Goal: Task Accomplishment & Management: Complete application form

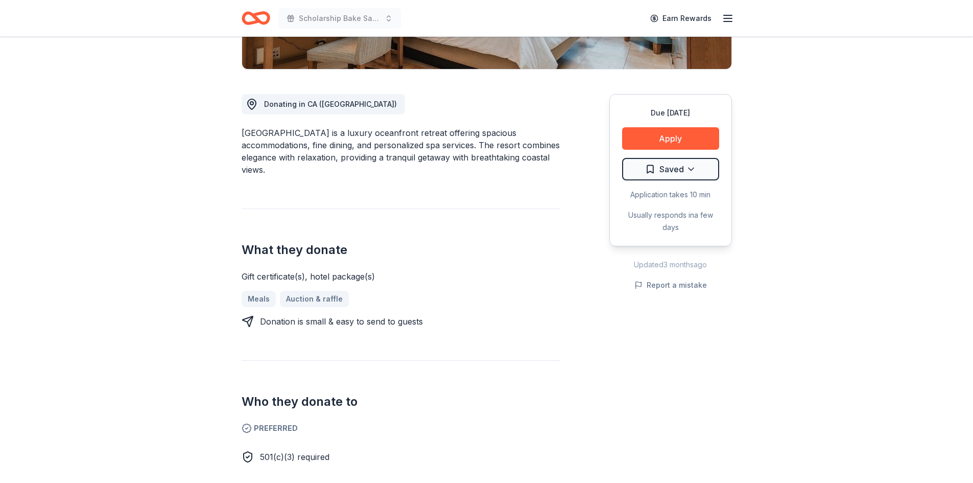
scroll to position [153, 0]
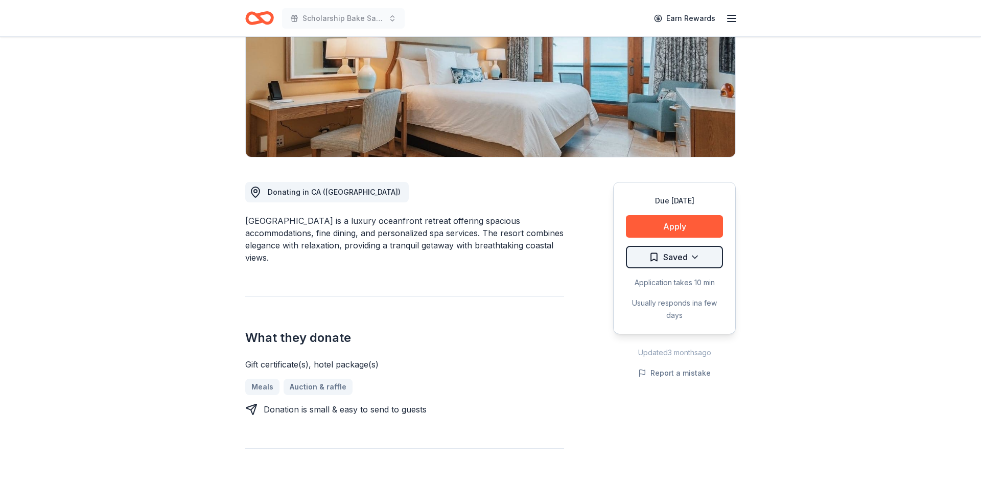
click at [692, 258] on html "Scholarship Bake Sale and Raffle Earn Rewards Due [DATE] Share [GEOGRAPHIC_DATA…" at bounding box center [490, 88] width 981 height 483
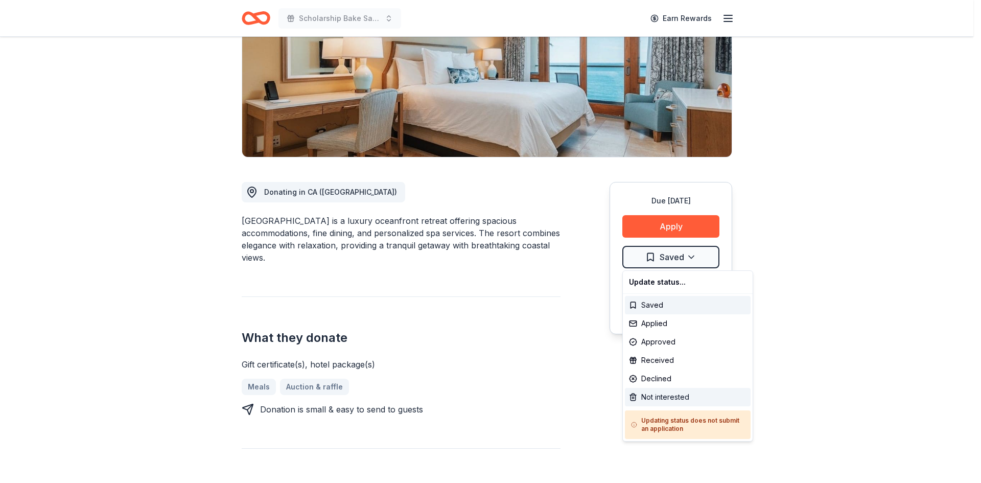
click at [644, 397] on div "Not interested" at bounding box center [688, 397] width 126 height 18
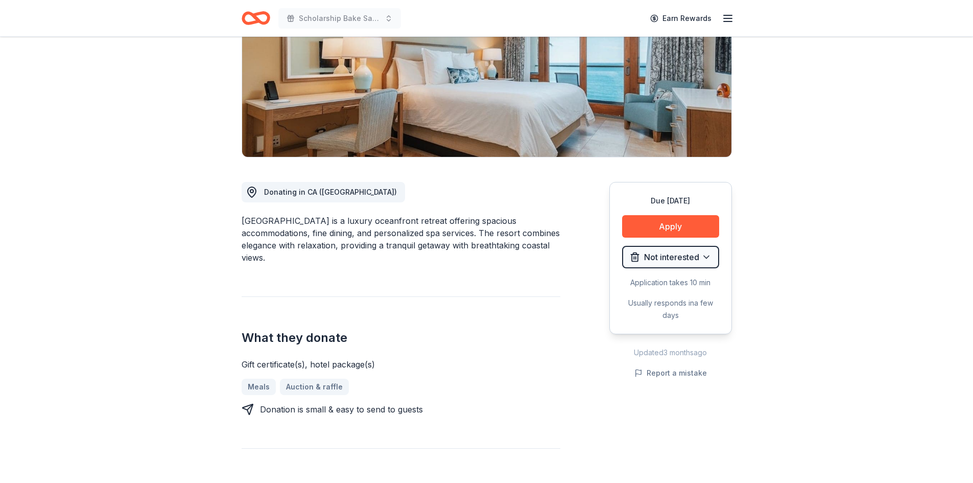
click at [258, 18] on icon "Home" at bounding box center [256, 18] width 29 height 24
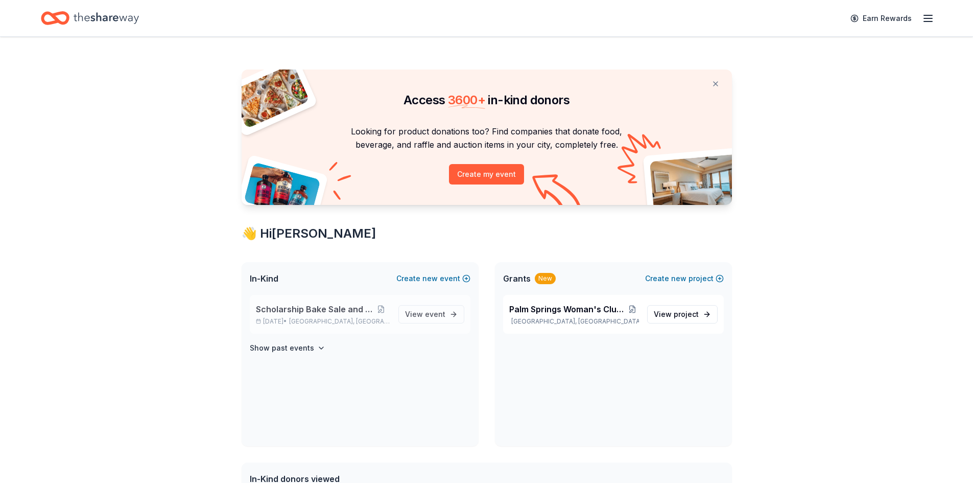
click at [337, 309] on span "Scholarship Bake Sale and Raffle" at bounding box center [314, 309] width 116 height 12
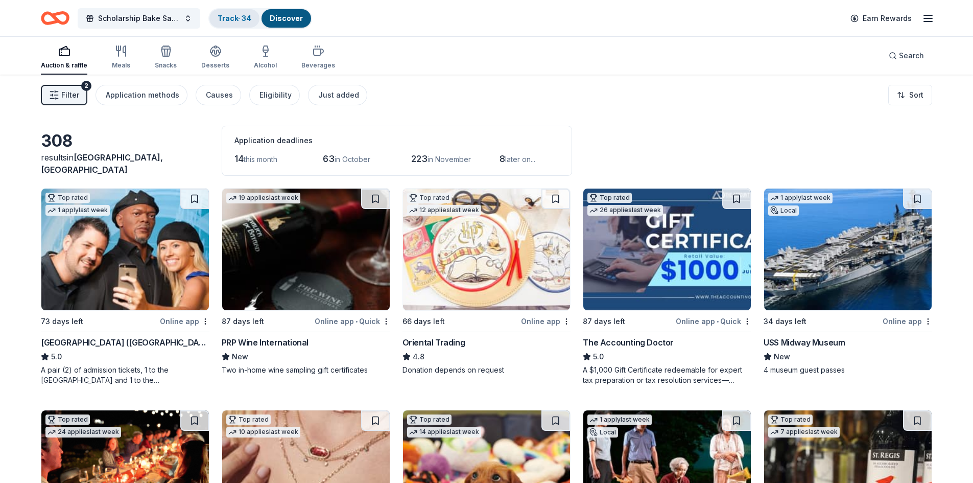
click at [230, 19] on link "Track · 34" at bounding box center [235, 18] width 34 height 9
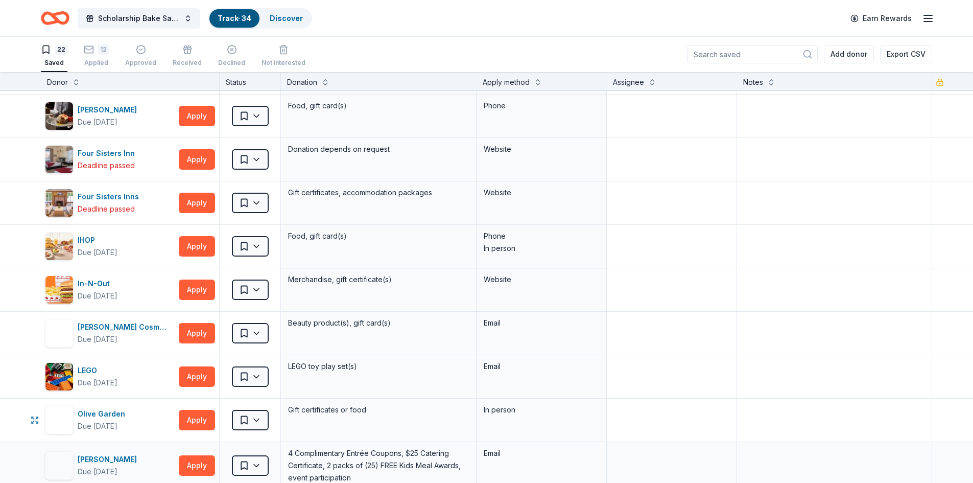
scroll to position [204, 0]
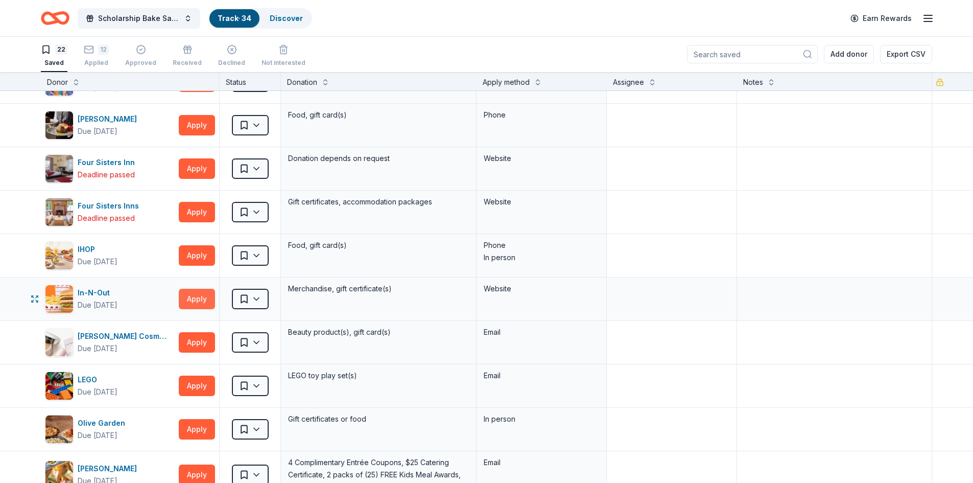
click at [195, 299] on button "Apply" at bounding box center [197, 299] width 36 height 20
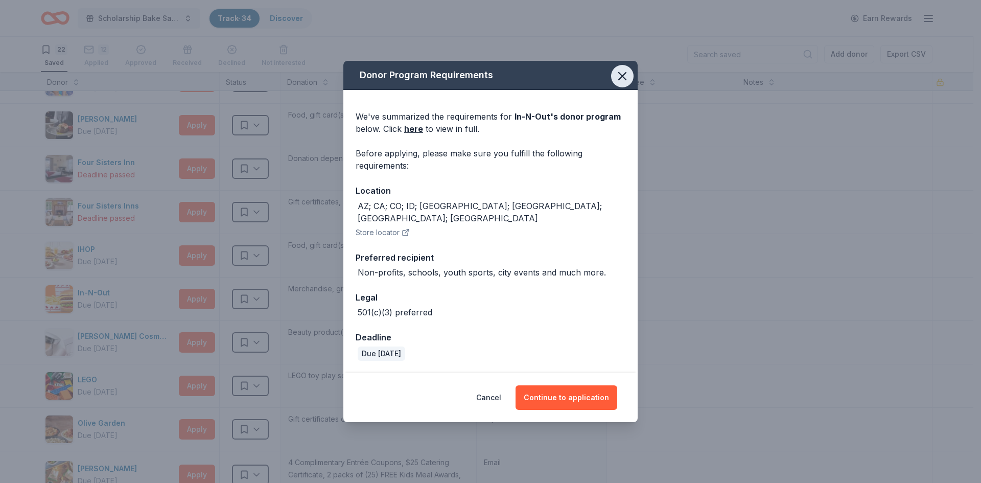
click at [618, 75] on icon "button" at bounding box center [622, 76] width 14 height 14
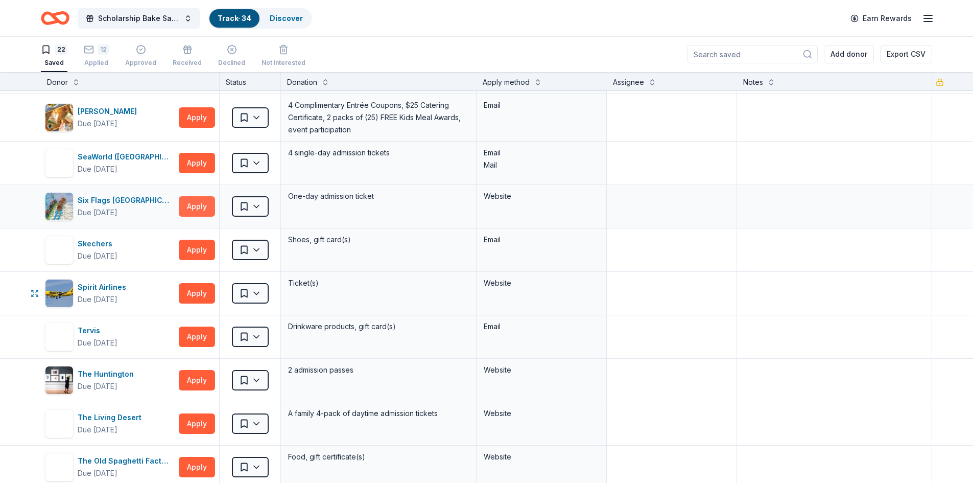
scroll to position [562, 0]
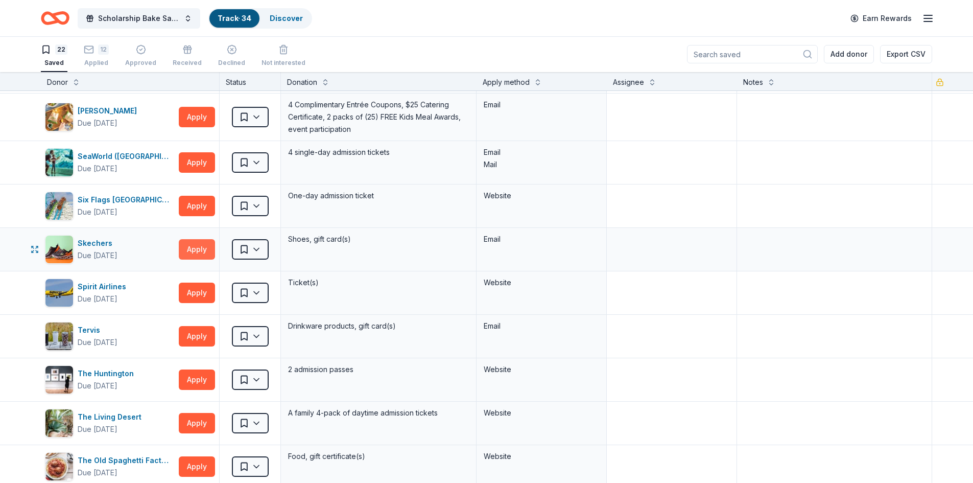
click at [205, 245] on button "Apply" at bounding box center [197, 249] width 36 height 20
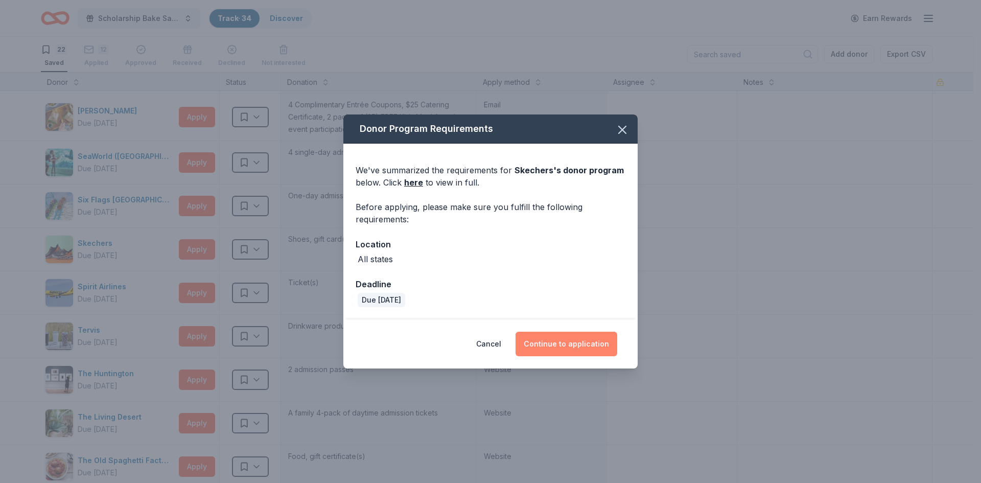
click at [571, 351] on button "Continue to application" at bounding box center [566, 344] width 102 height 25
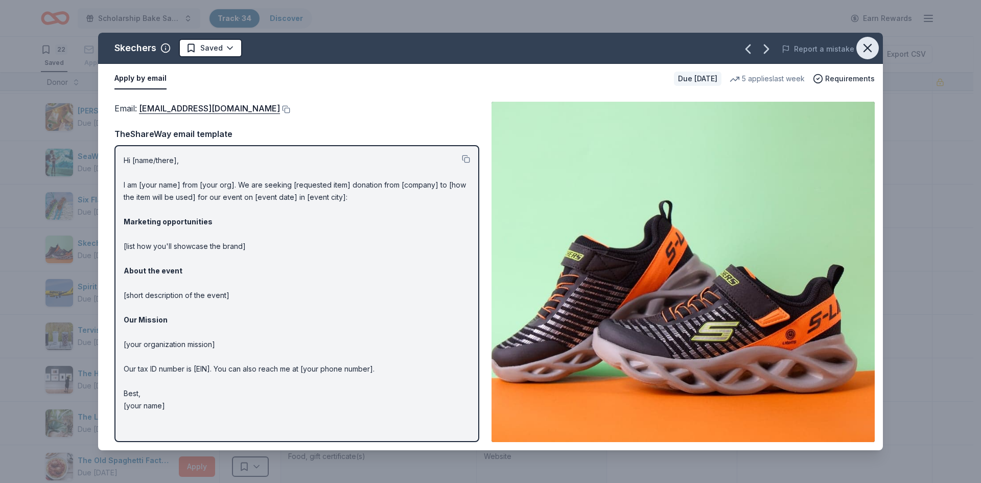
click at [867, 50] on icon "button" at bounding box center [867, 48] width 14 height 14
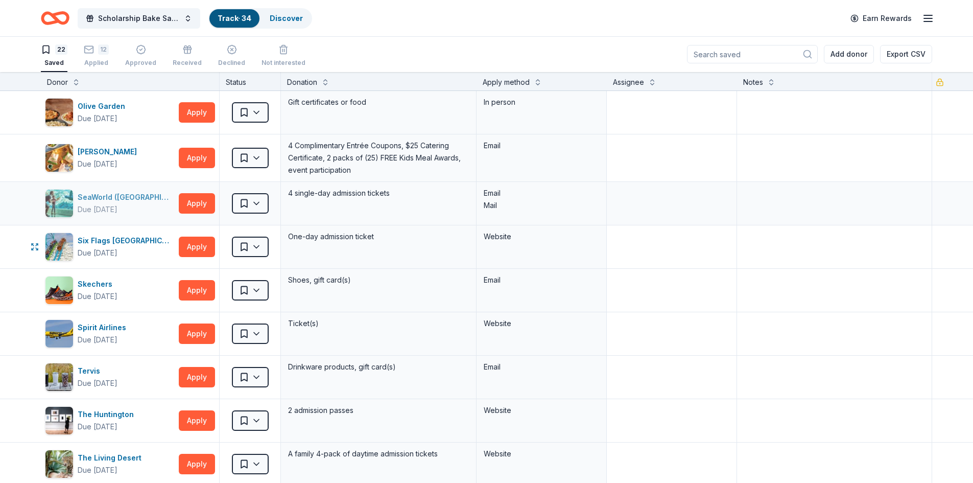
scroll to position [511, 0]
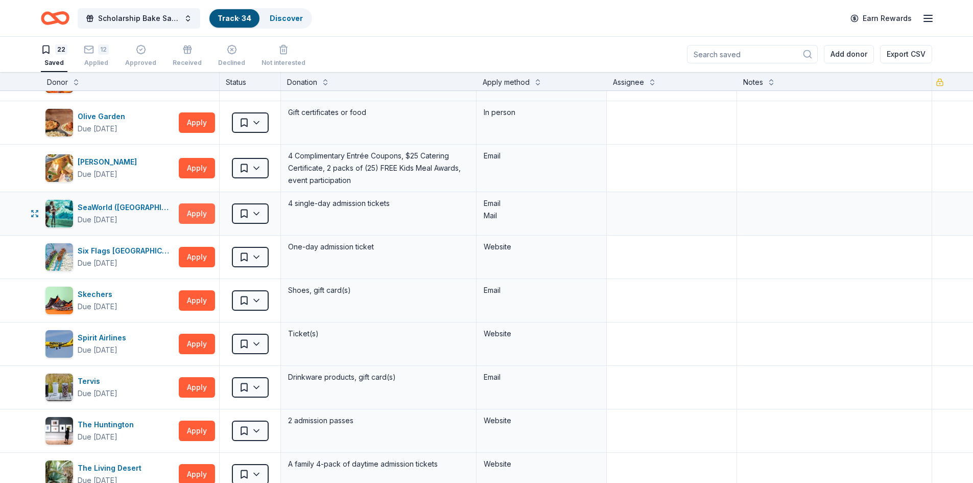
click at [194, 216] on button "Apply" at bounding box center [197, 213] width 36 height 20
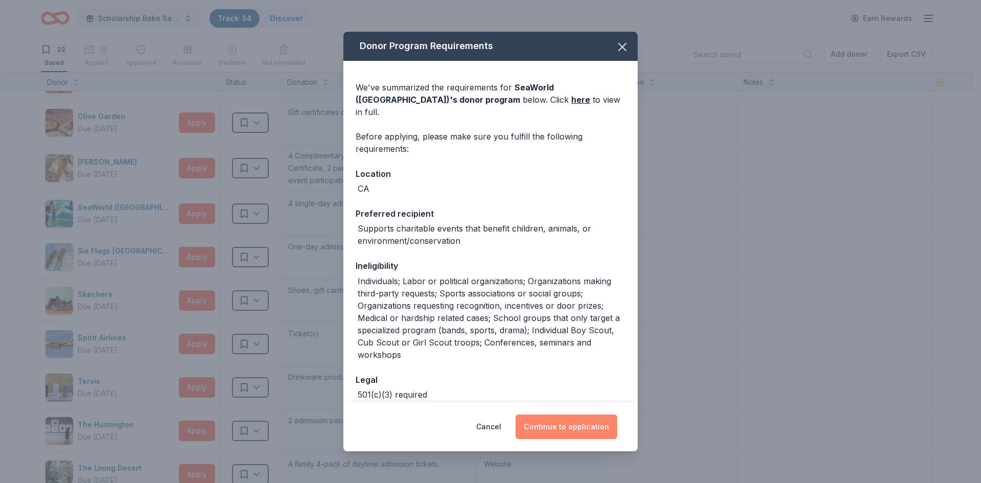
click at [563, 424] on button "Continue to application" at bounding box center [566, 426] width 102 height 25
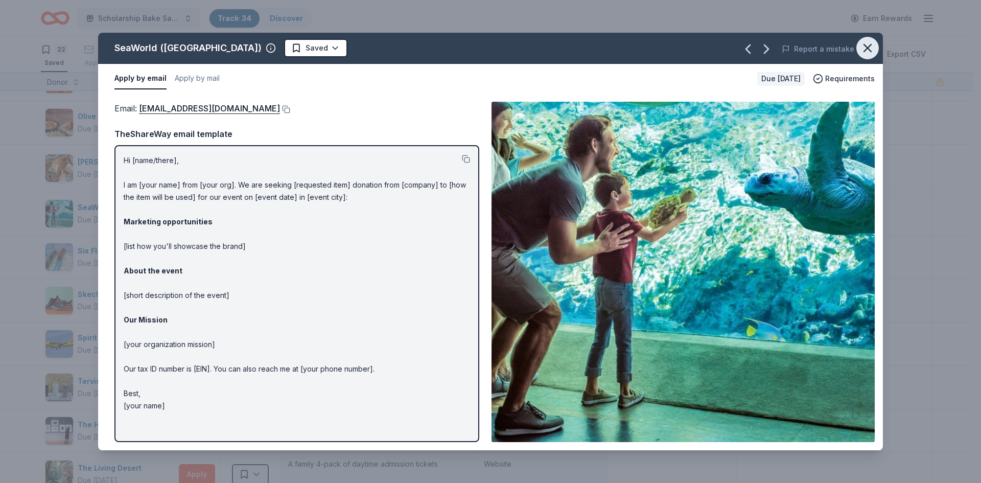
click at [861, 51] on icon "button" at bounding box center [867, 48] width 14 height 14
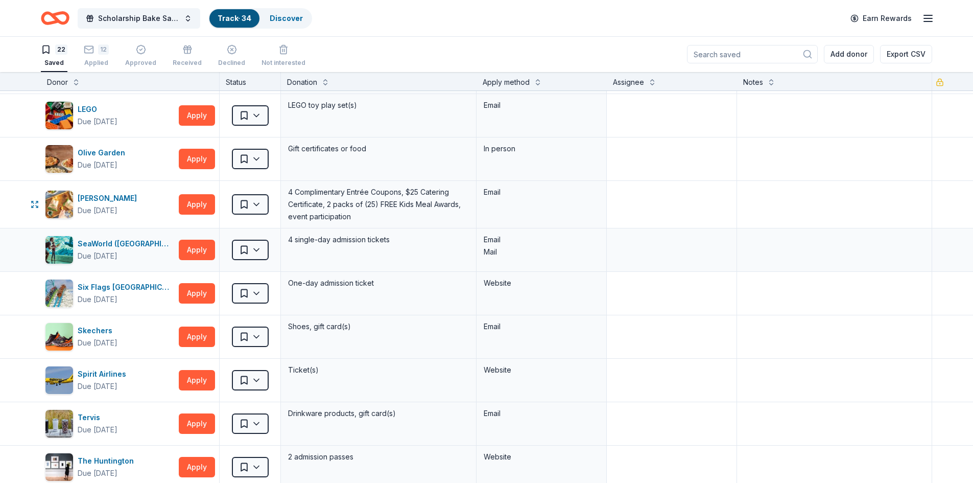
scroll to position [409, 0]
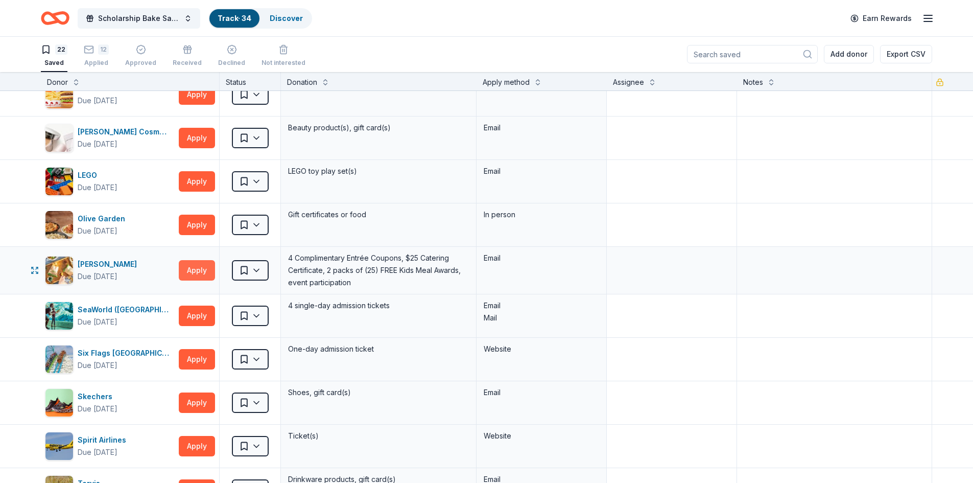
click at [202, 271] on button "Apply" at bounding box center [197, 270] width 36 height 20
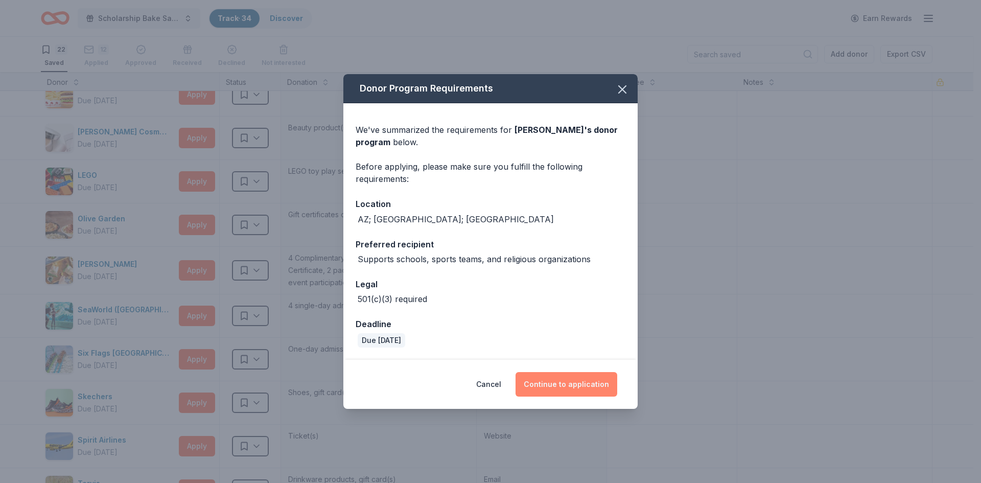
click at [612, 385] on button "Continue to application" at bounding box center [566, 384] width 102 height 25
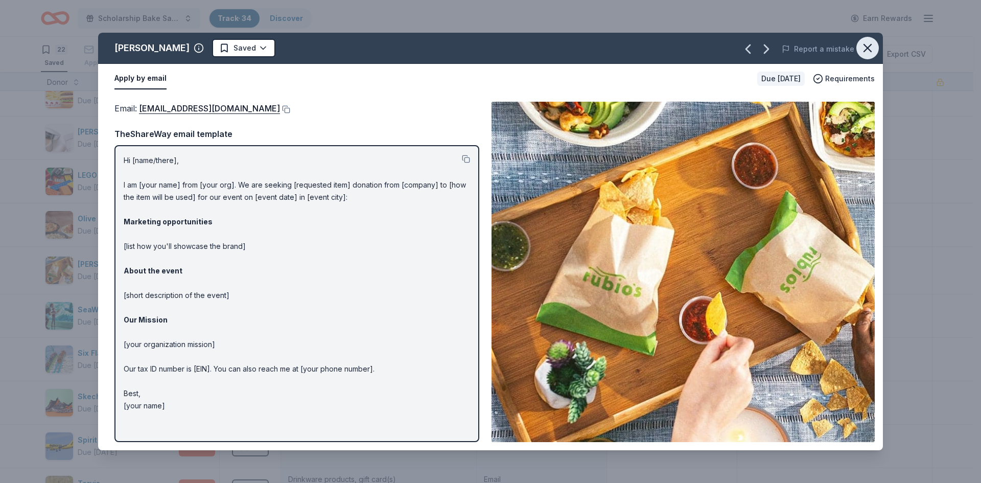
click at [859, 54] on button "button" at bounding box center [867, 48] width 22 height 22
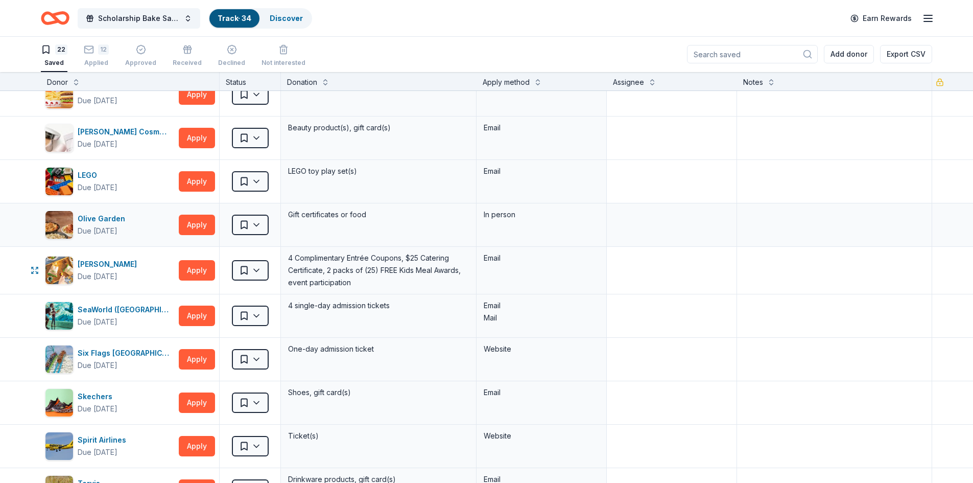
scroll to position [307, 0]
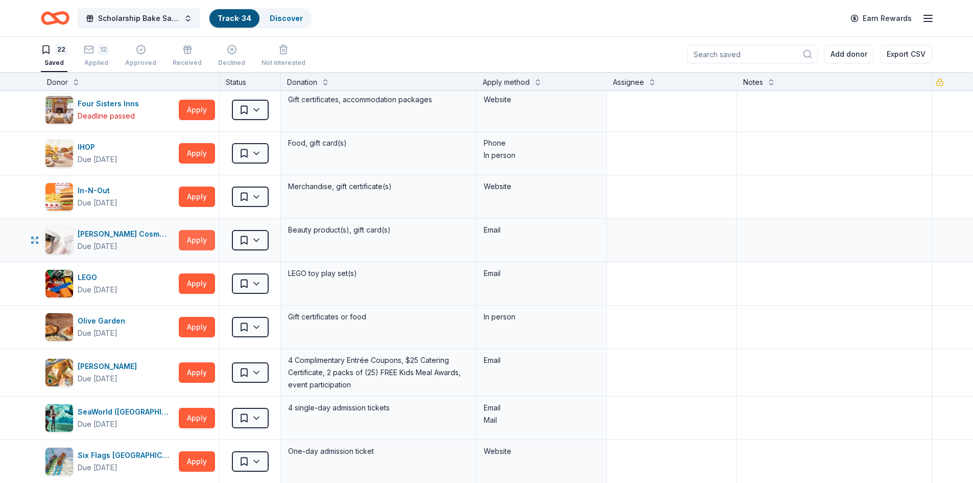
click at [204, 239] on button "Apply" at bounding box center [197, 240] width 36 height 20
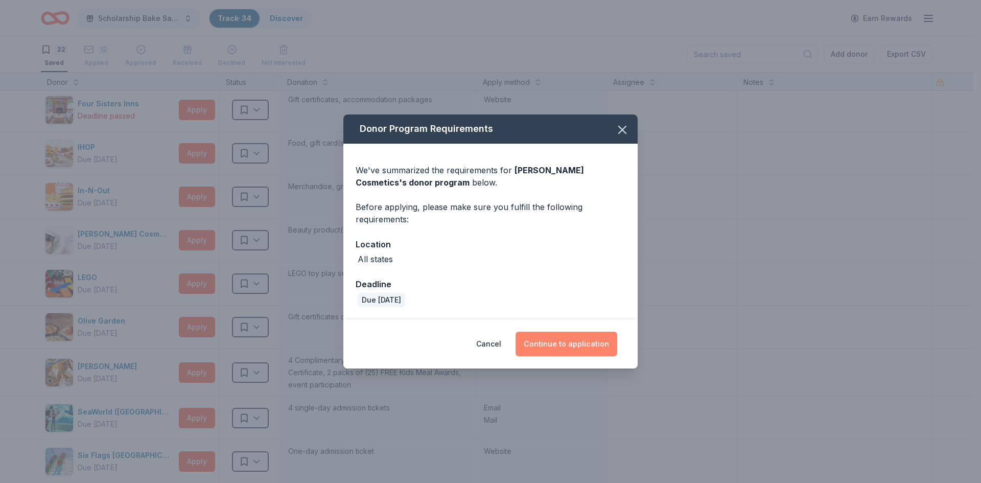
click at [583, 344] on button "Continue to application" at bounding box center [566, 344] width 102 height 25
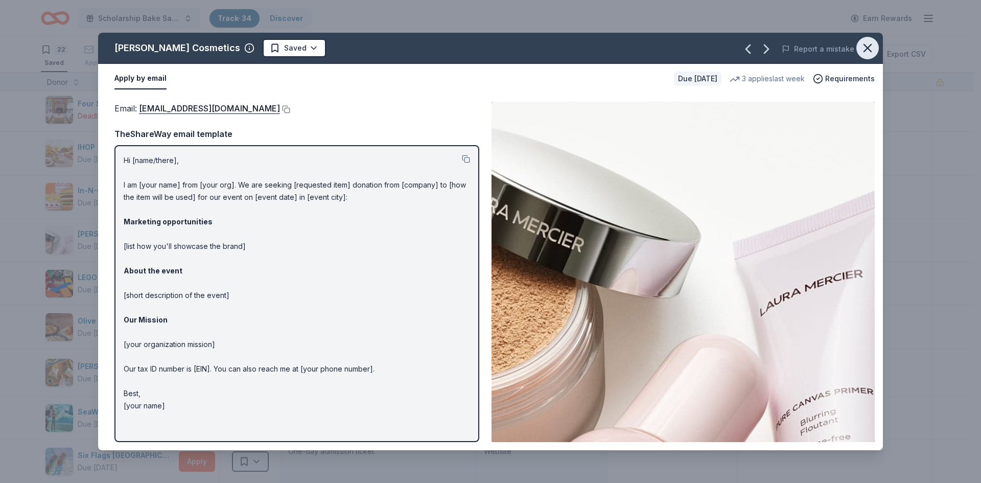
click at [860, 49] on button "button" at bounding box center [867, 48] width 22 height 22
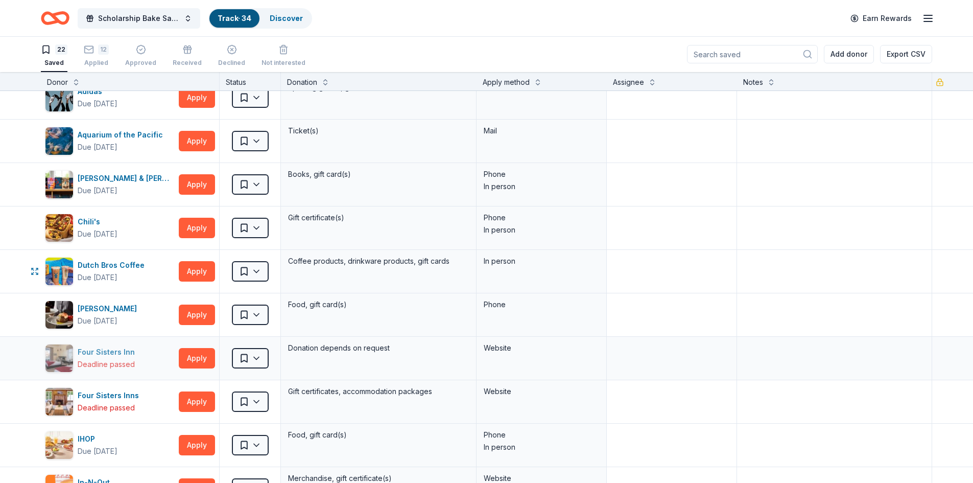
scroll to position [0, 0]
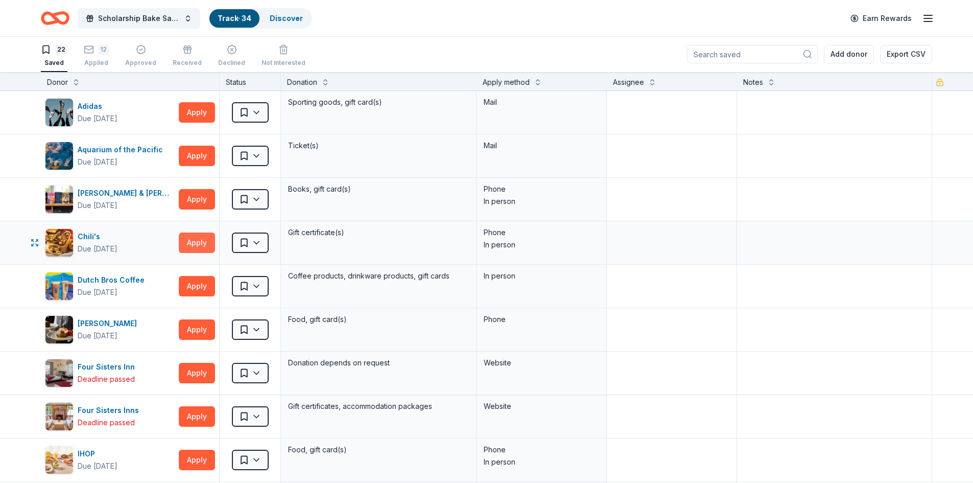
click at [195, 242] on button "Apply" at bounding box center [197, 242] width 36 height 20
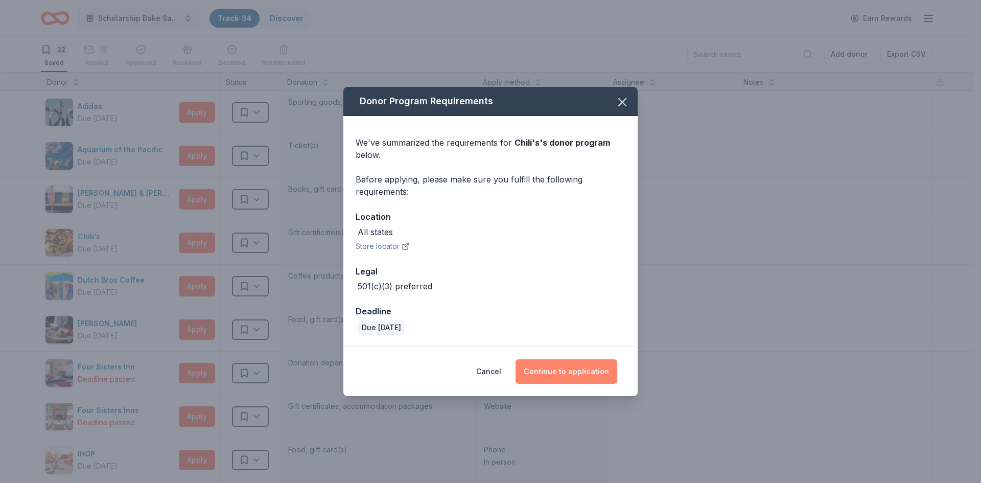
click at [578, 367] on button "Continue to application" at bounding box center [566, 371] width 102 height 25
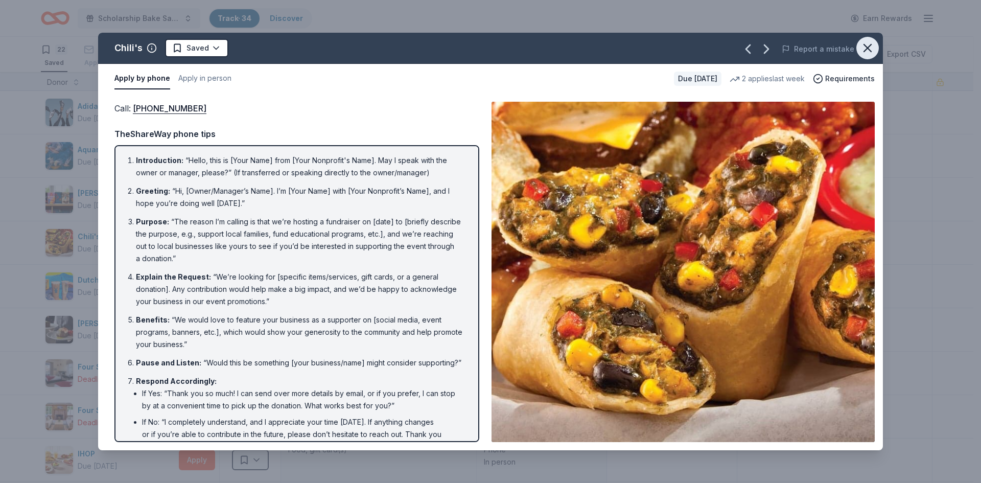
click at [865, 48] on icon "button" at bounding box center [867, 48] width 14 height 14
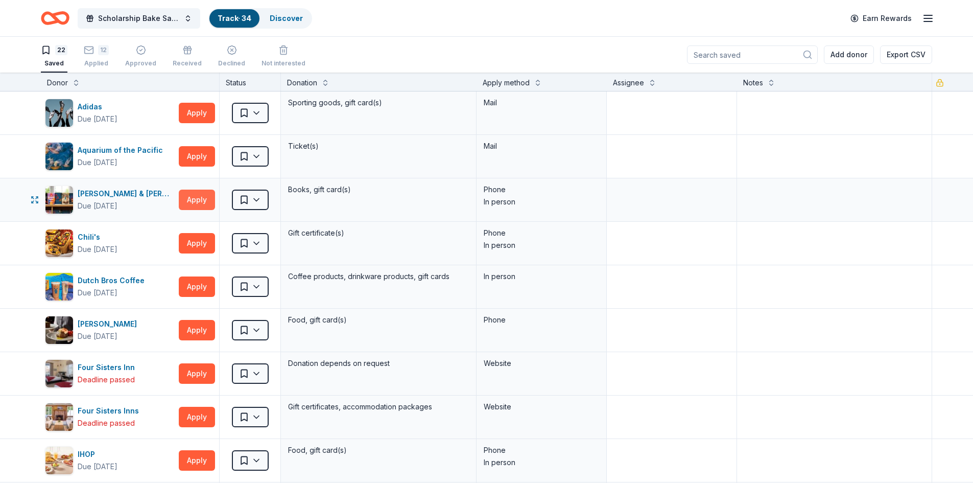
click at [195, 202] on button "Apply" at bounding box center [197, 200] width 36 height 20
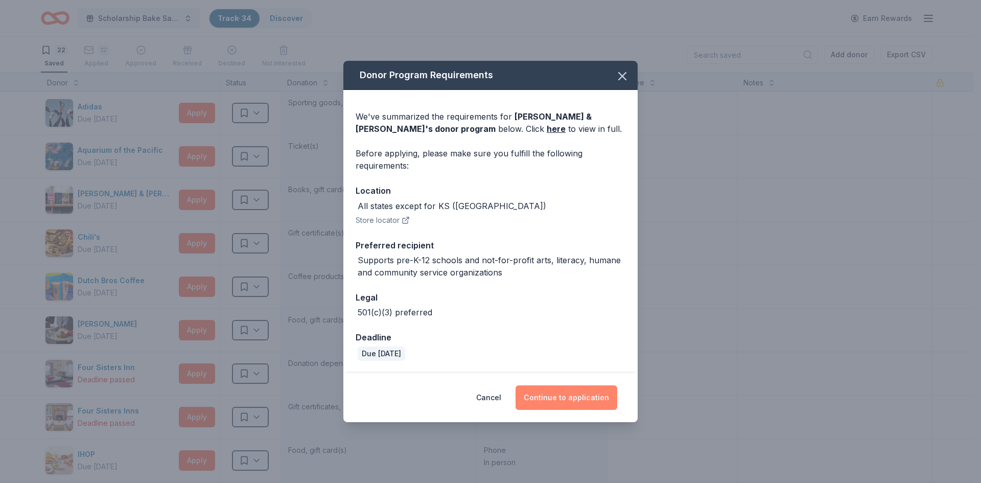
click at [564, 403] on button "Continue to application" at bounding box center [566, 397] width 102 height 25
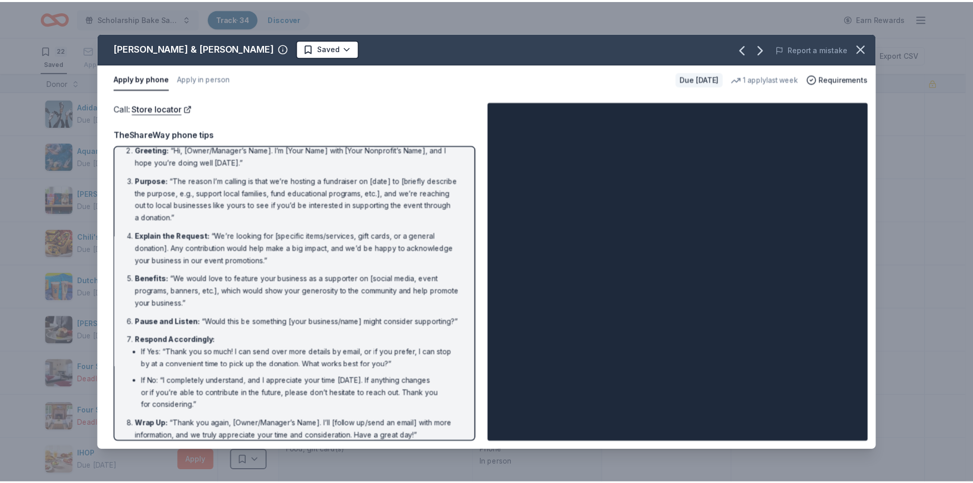
scroll to position [63, 0]
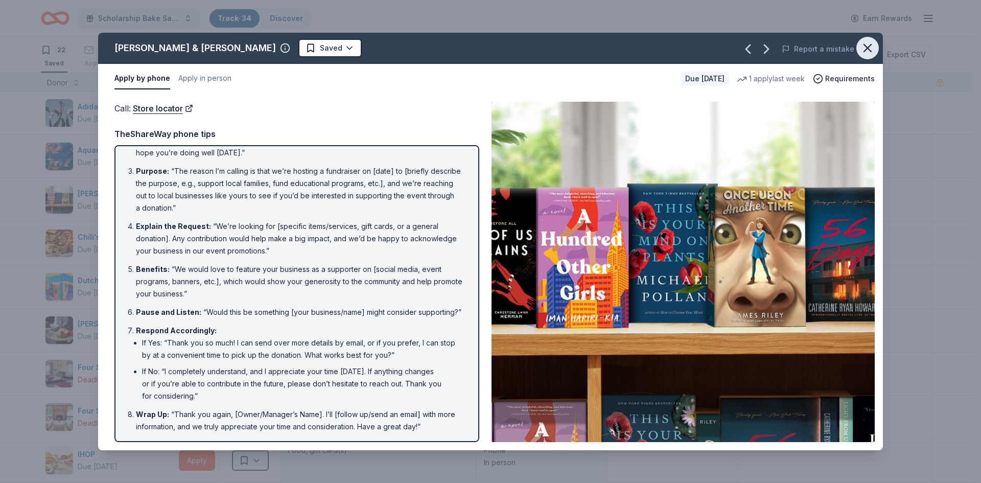
click at [864, 49] on icon "button" at bounding box center [867, 48] width 14 height 14
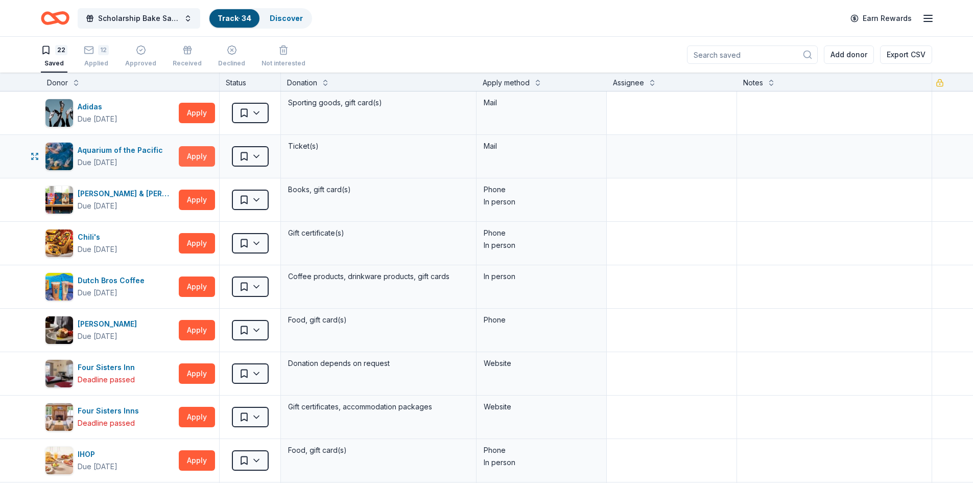
click at [194, 162] on button "Apply" at bounding box center [197, 156] width 36 height 20
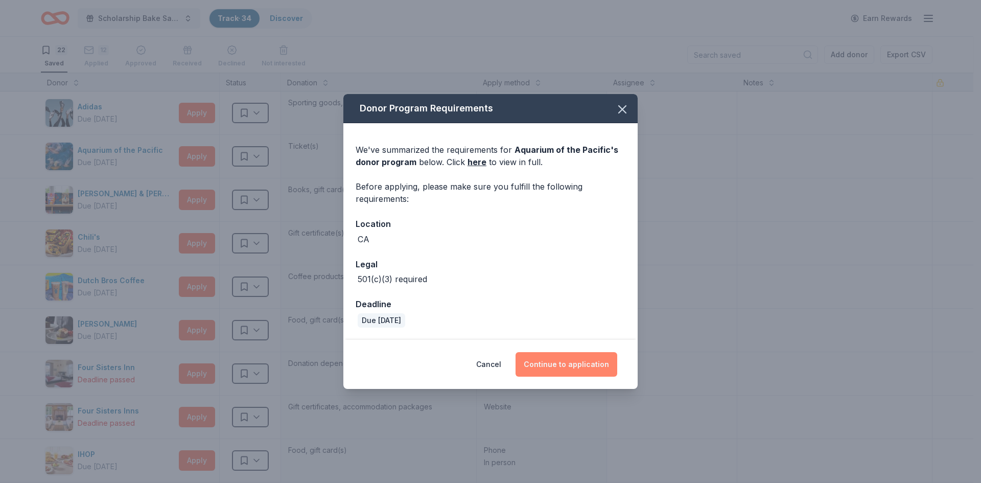
click at [563, 366] on button "Continue to application" at bounding box center [566, 364] width 102 height 25
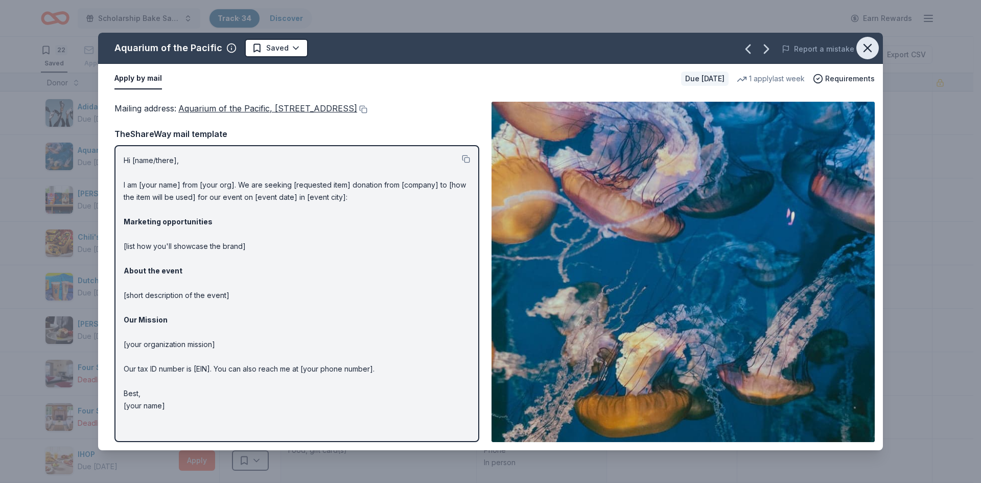
click at [862, 51] on icon "button" at bounding box center [867, 48] width 14 height 14
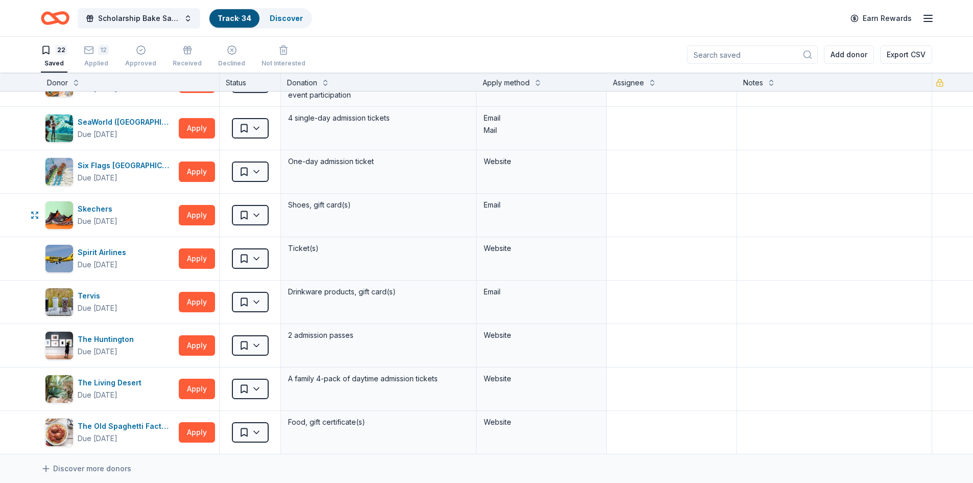
scroll to position [613, 0]
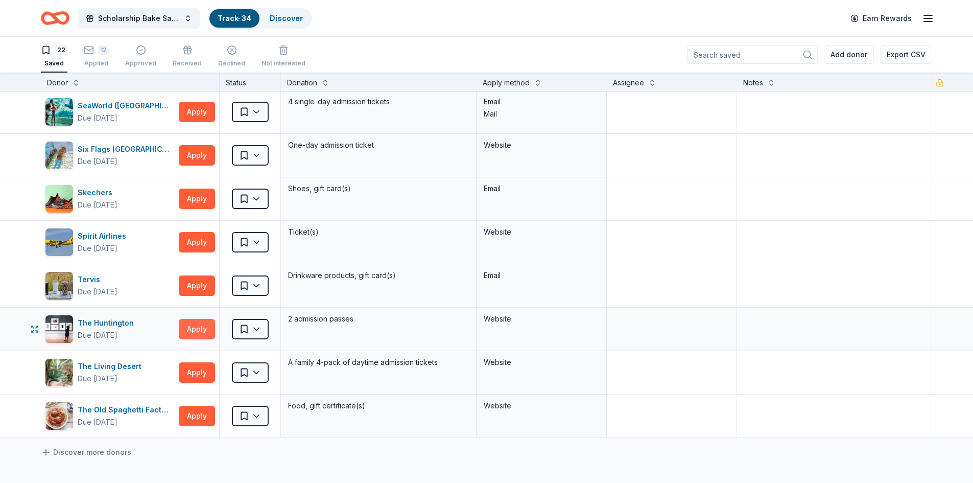
click at [191, 327] on button "Apply" at bounding box center [197, 329] width 36 height 20
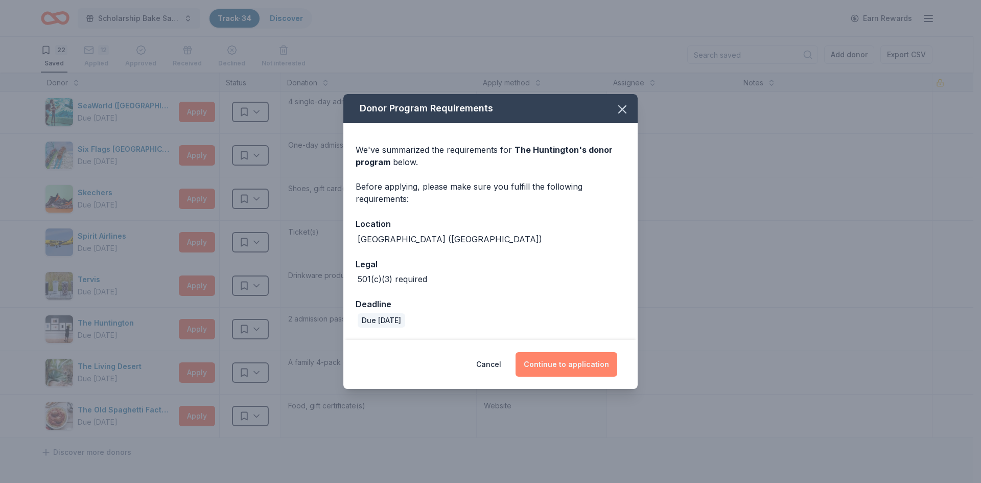
click at [561, 364] on button "Continue to application" at bounding box center [566, 364] width 102 height 25
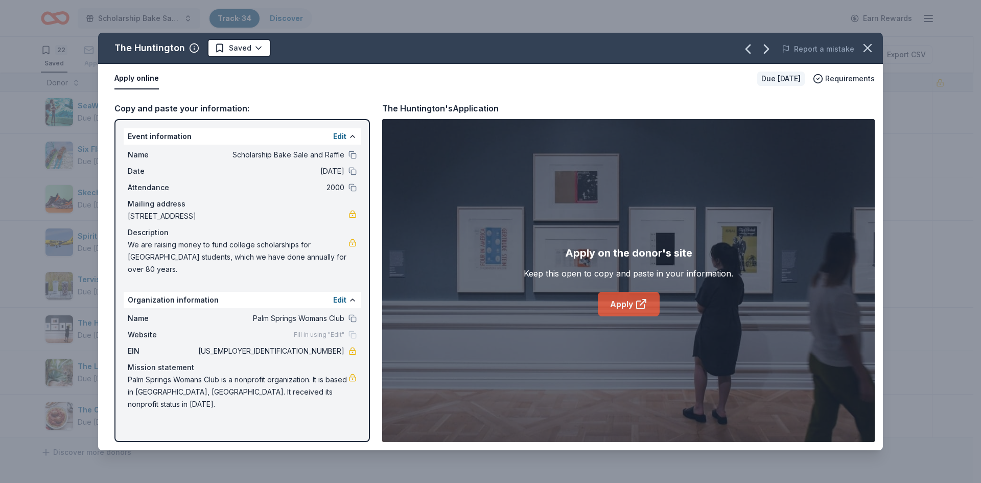
click at [612, 302] on link "Apply" at bounding box center [629, 304] width 62 height 25
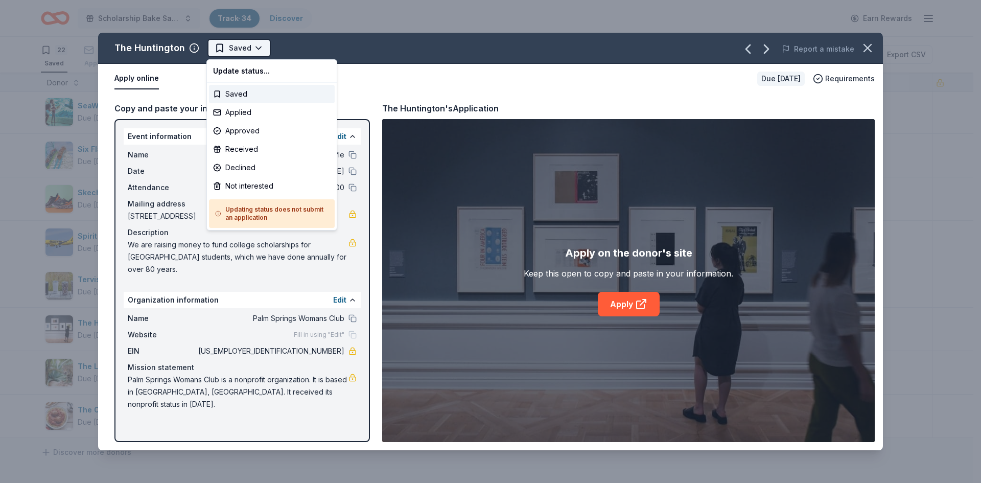
click at [255, 46] on html "Save 10% Scholarship Bake Sale and Raffle Track · 34 Discover Earn Rewards 22 S…" at bounding box center [490, 241] width 981 height 483
click at [230, 111] on div "Applied" at bounding box center [272, 112] width 126 height 18
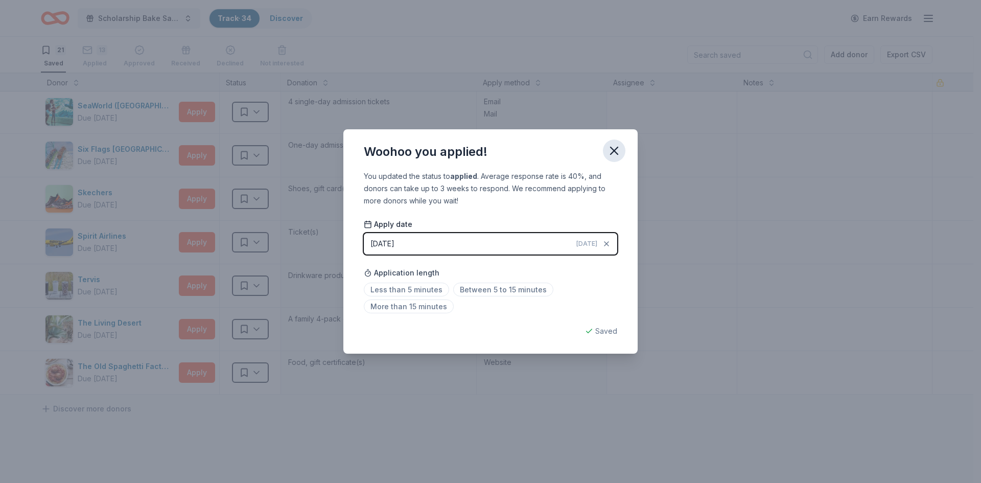
click at [616, 150] on icon "button" at bounding box center [614, 151] width 14 height 14
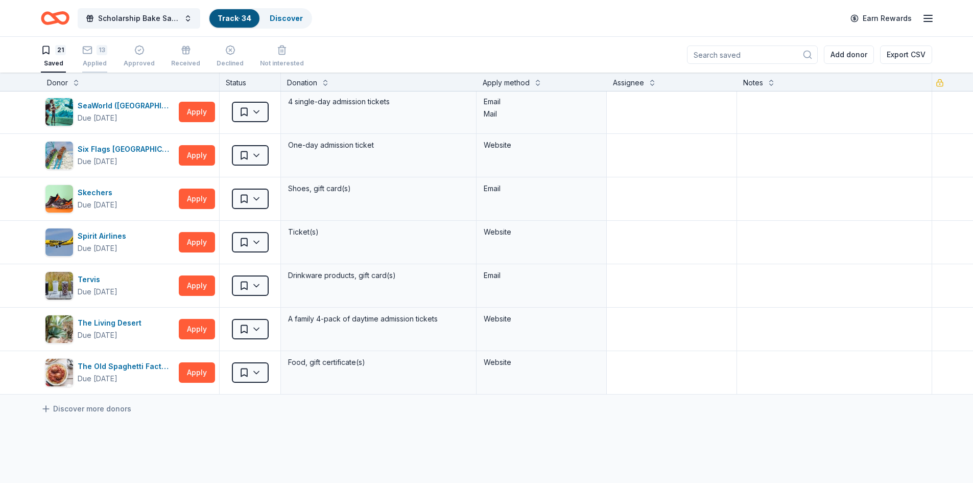
click at [95, 55] on div "13" at bounding box center [94, 50] width 25 height 10
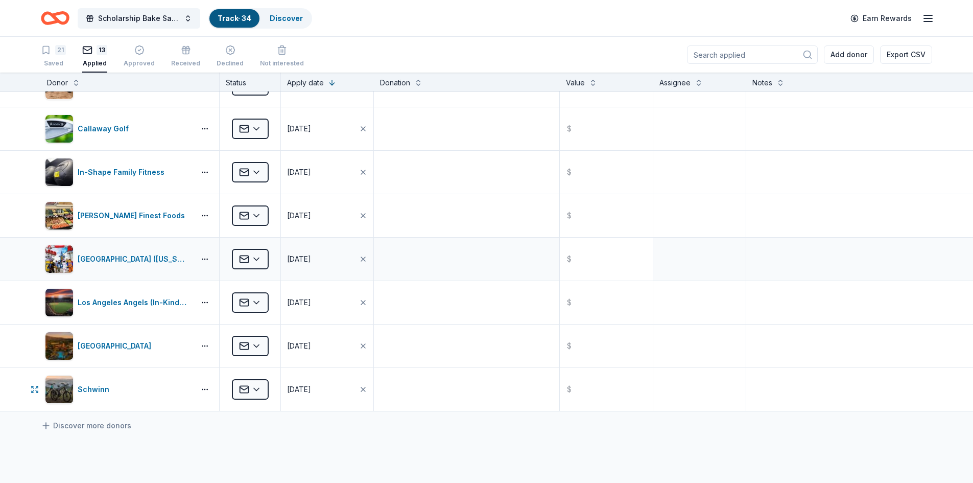
scroll to position [210, 0]
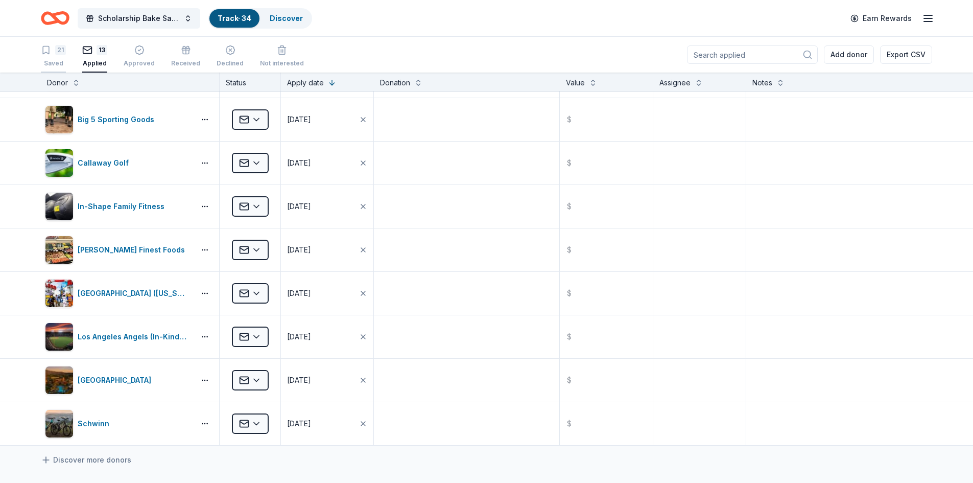
click at [60, 59] on div "21 Saved" at bounding box center [53, 56] width 25 height 22
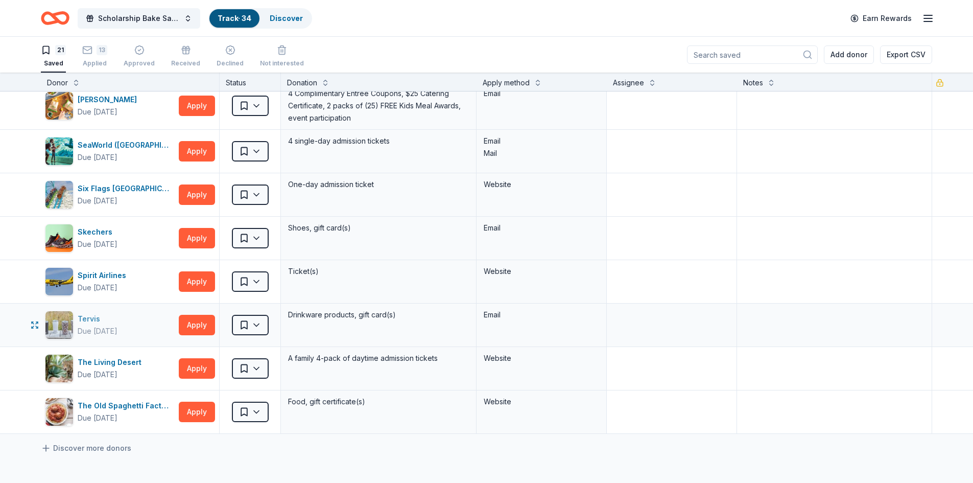
scroll to position [563, 0]
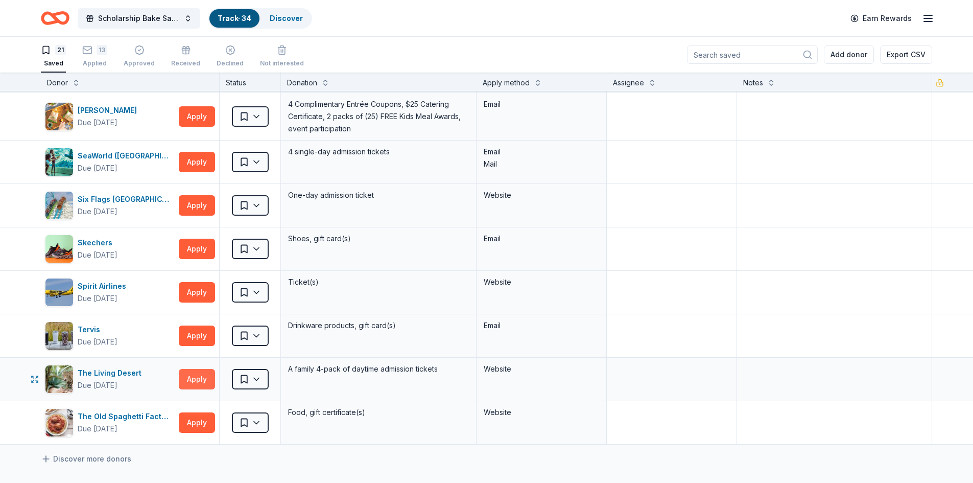
click at [196, 377] on button "Apply" at bounding box center [197, 379] width 36 height 20
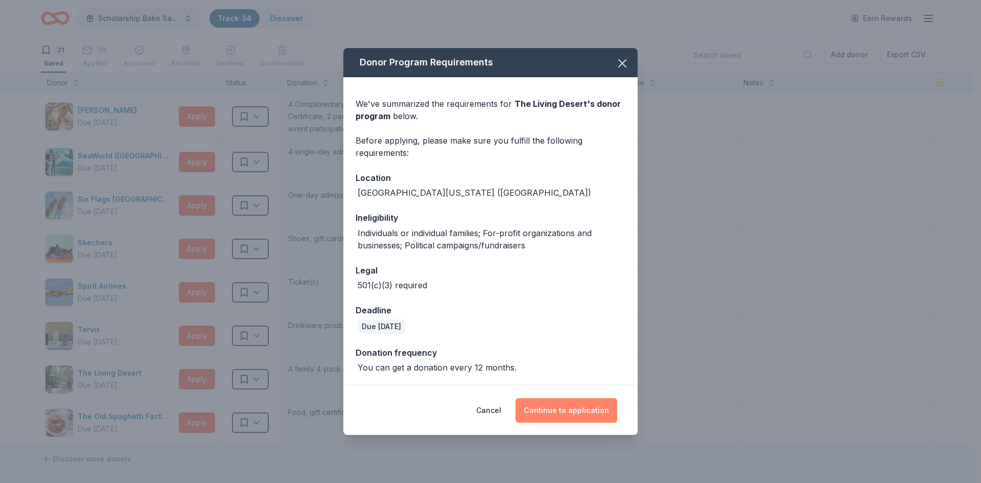
click at [576, 414] on button "Continue to application" at bounding box center [566, 410] width 102 height 25
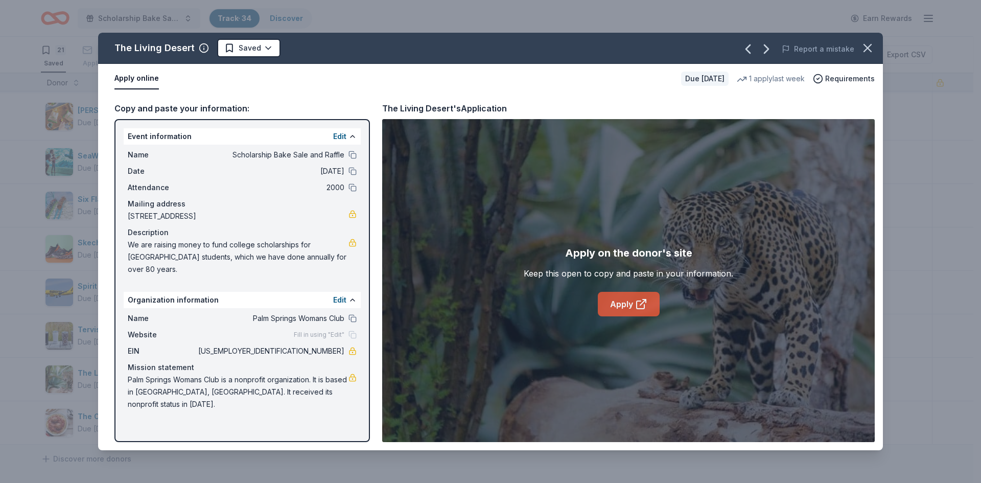
click at [618, 307] on link "Apply" at bounding box center [629, 304] width 62 height 25
click at [263, 46] on html "Save 10% Scholarship Bake Sale and Raffle Track · 34 Discover Earn Rewards 21 S…" at bounding box center [490, 241] width 981 height 483
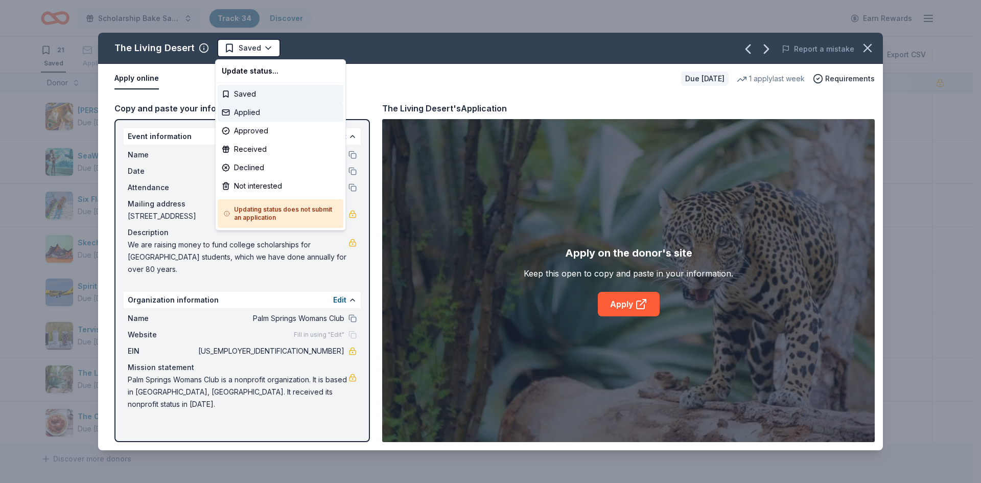
click at [250, 112] on div "Applied" at bounding box center [281, 112] width 126 height 18
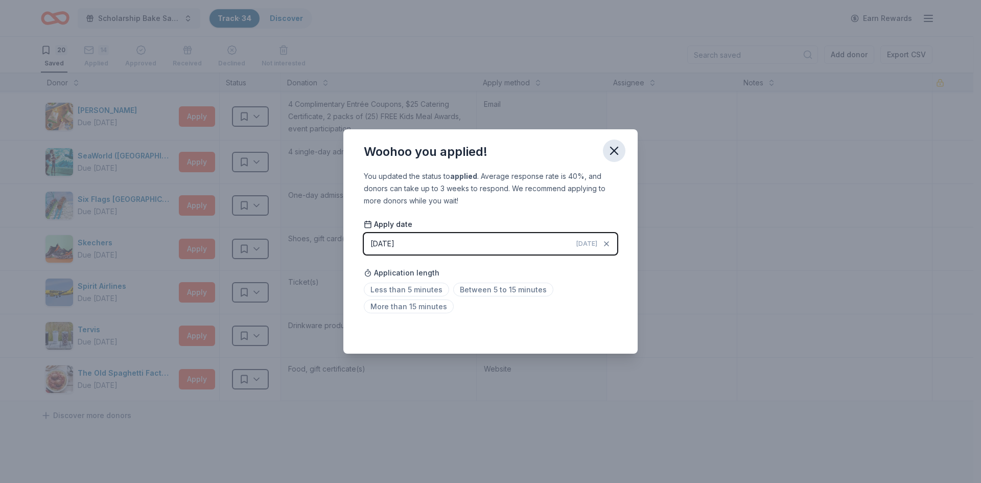
click at [617, 150] on icon "button" at bounding box center [614, 151] width 14 height 14
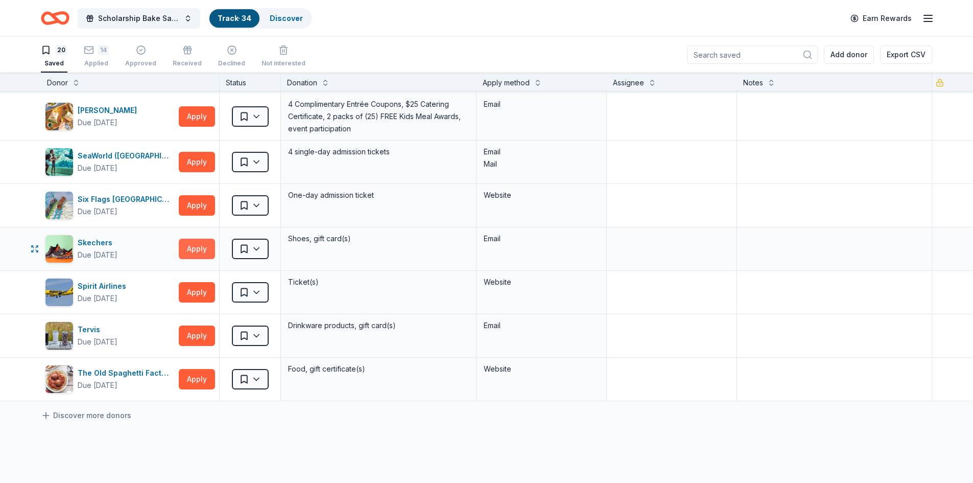
click at [190, 246] on button "Apply" at bounding box center [197, 249] width 36 height 20
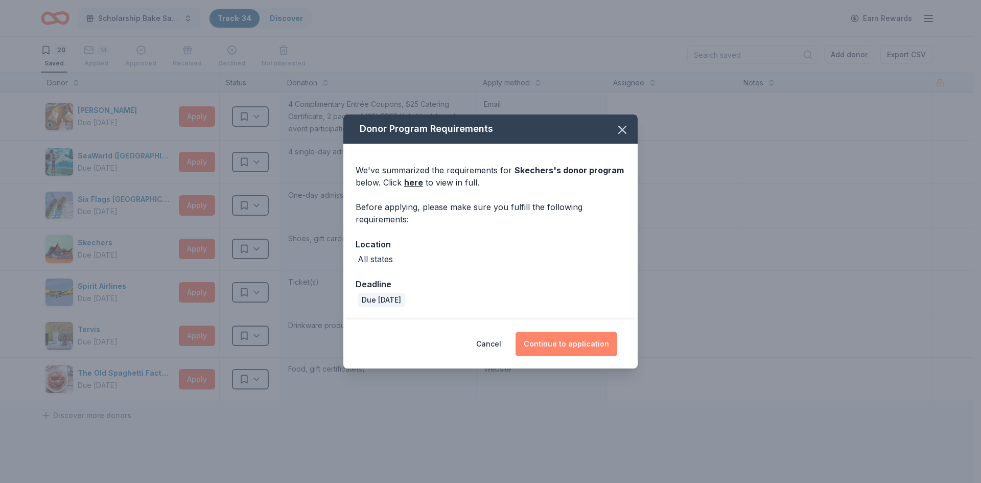
click at [542, 342] on button "Continue to application" at bounding box center [566, 344] width 102 height 25
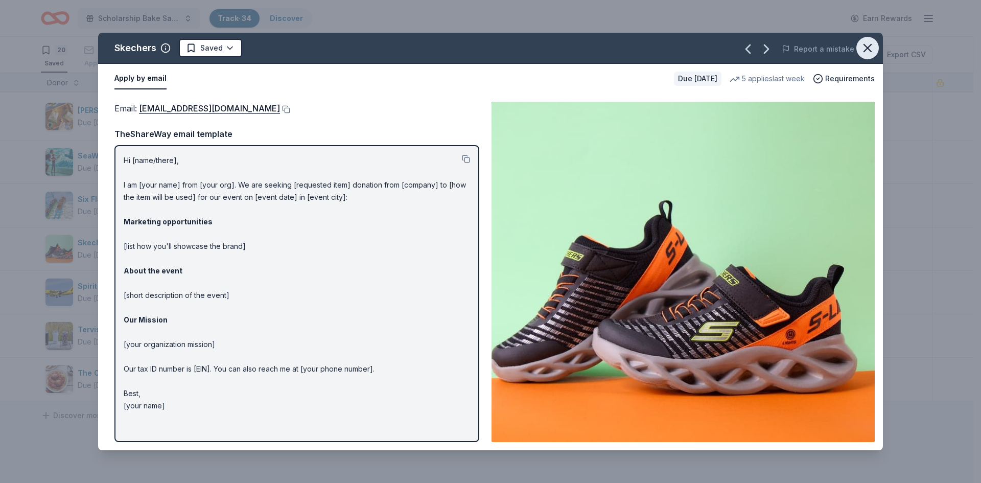
click at [865, 48] on icon "button" at bounding box center [867, 48] width 14 height 14
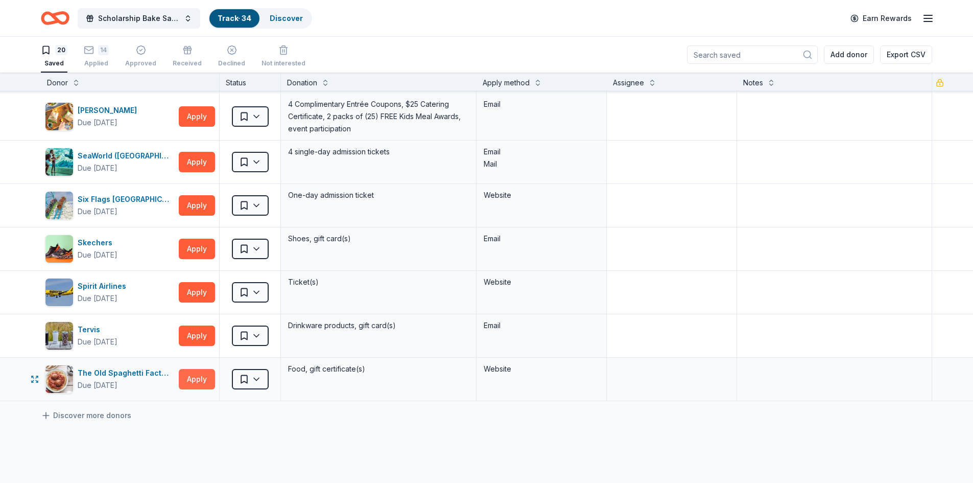
click at [202, 381] on button "Apply" at bounding box center [197, 379] width 36 height 20
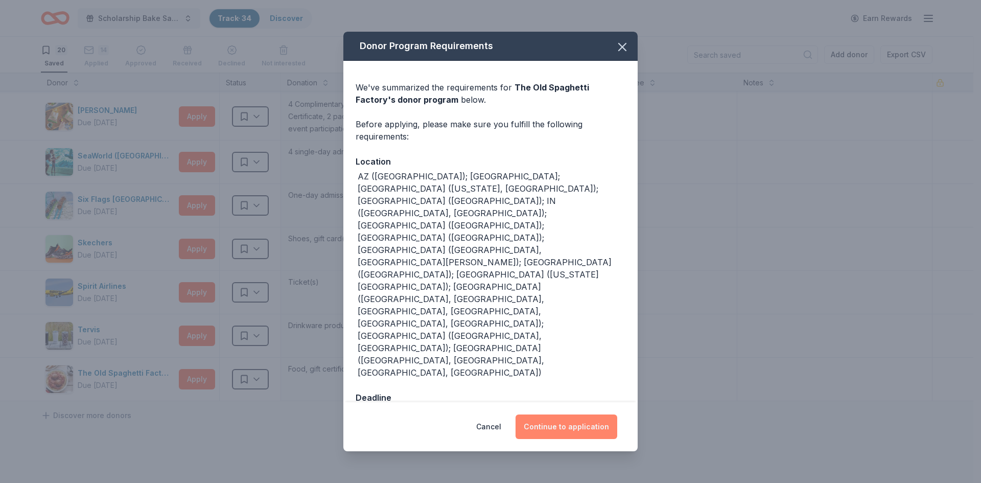
click at [563, 414] on button "Continue to application" at bounding box center [566, 426] width 102 height 25
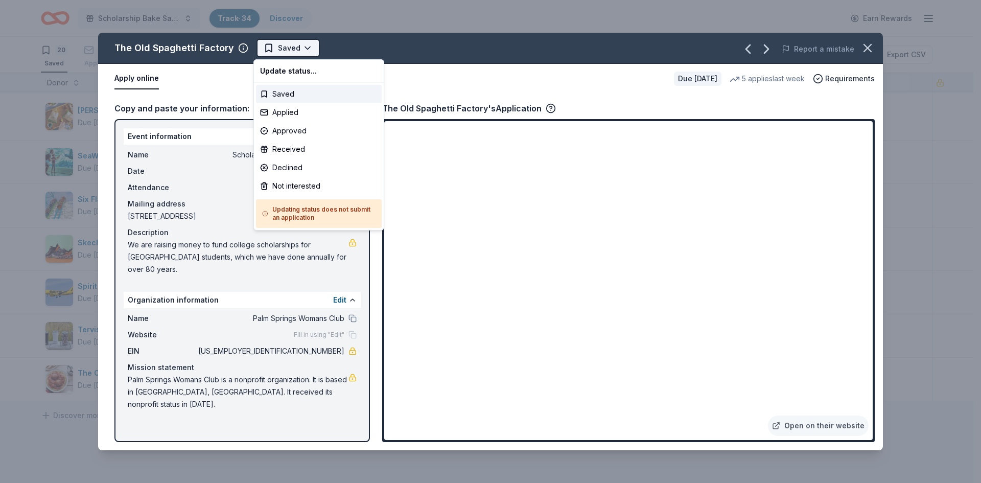
click at [303, 48] on html "Save 10% Scholarship Bake Sale and Raffle Track · 34 Discover Earn Rewards 20 S…" at bounding box center [490, 241] width 981 height 483
click at [279, 132] on div "Approved" at bounding box center [319, 131] width 126 height 18
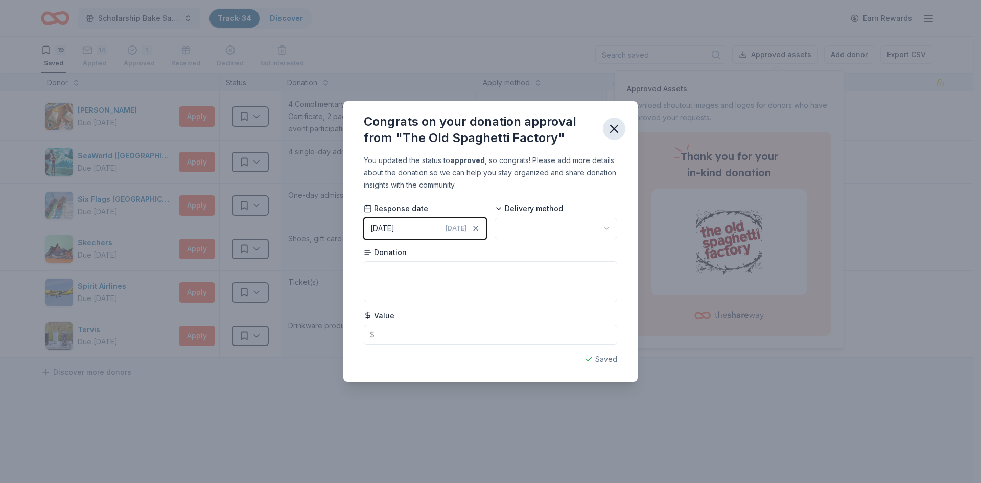
click at [612, 127] on icon "button" at bounding box center [613, 128] width 7 height 7
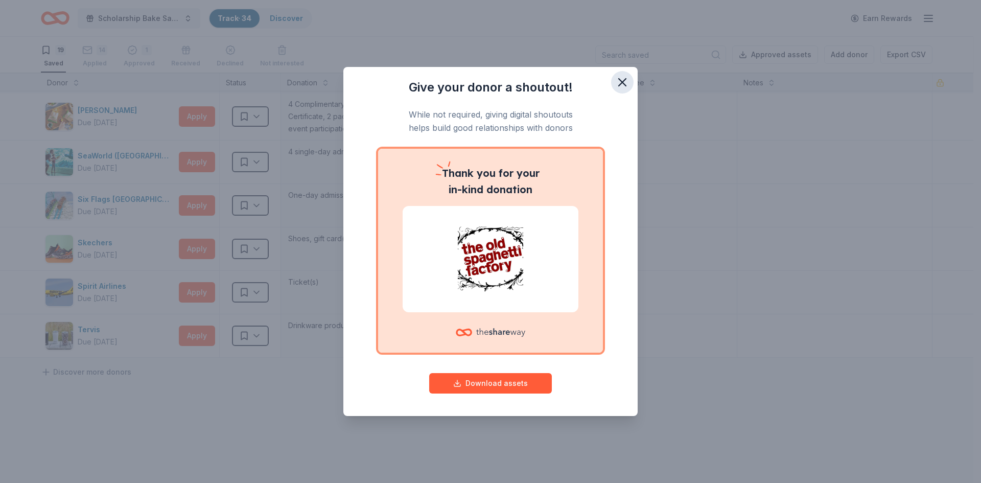
click at [622, 82] on icon "button" at bounding box center [622, 82] width 7 height 7
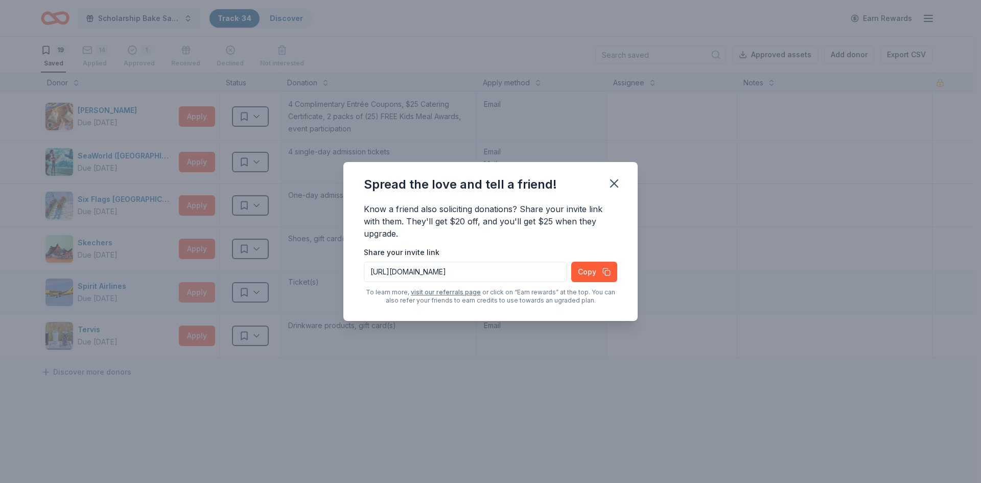
click at [191, 295] on div "Spread the love and tell a friend! Know a friend also soliciting donations? Sha…" at bounding box center [490, 241] width 981 height 483
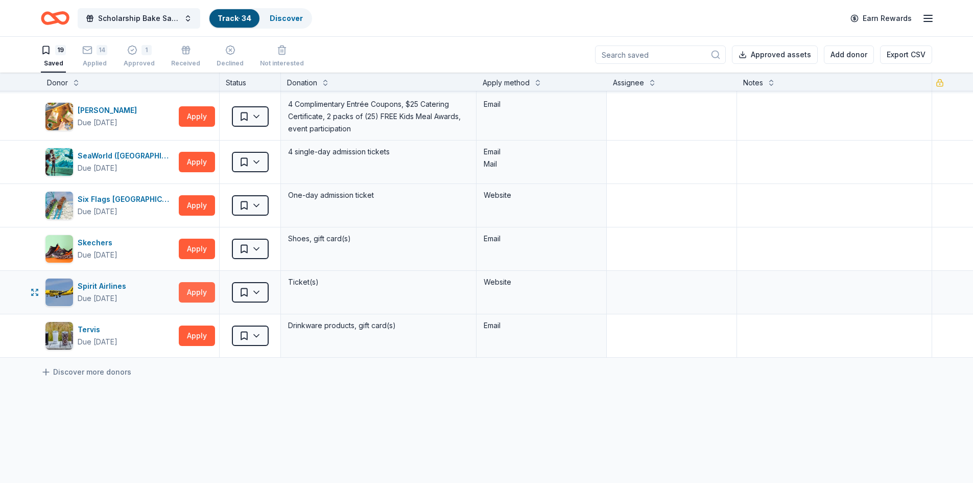
click at [207, 293] on button "Apply" at bounding box center [197, 292] width 36 height 20
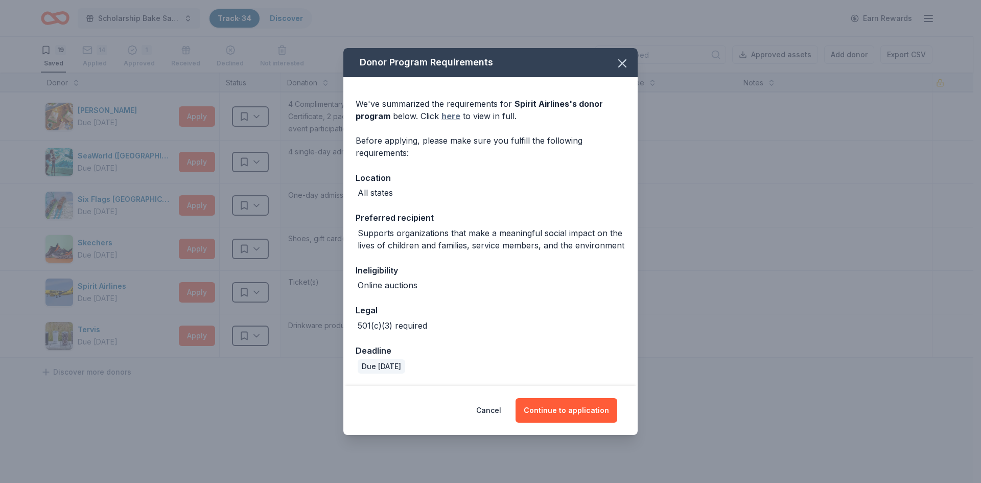
click at [451, 116] on link "here" at bounding box center [450, 116] width 19 height 12
click at [574, 409] on button "Continue to application" at bounding box center [566, 410] width 102 height 25
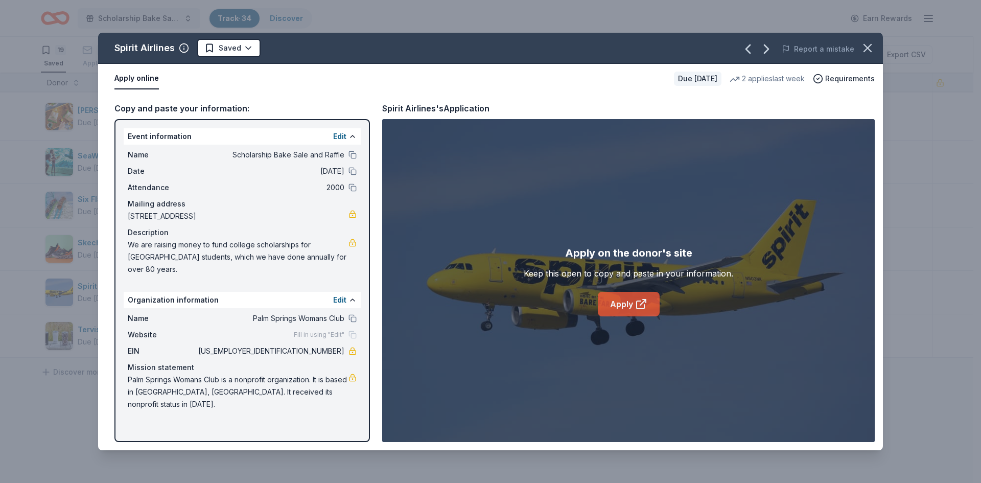
click at [611, 304] on link "Apply" at bounding box center [629, 304] width 62 height 25
click at [865, 49] on icon "button" at bounding box center [867, 48] width 14 height 14
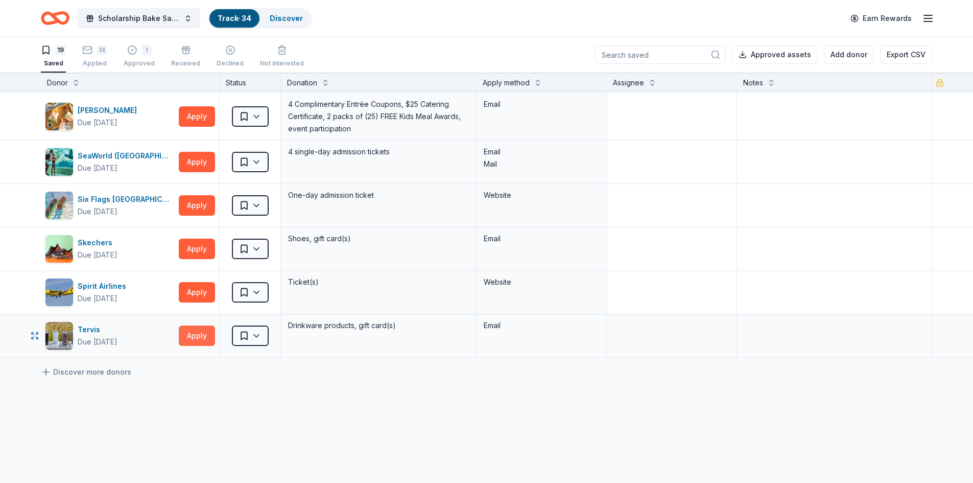
click at [200, 336] on button "Apply" at bounding box center [197, 335] width 36 height 20
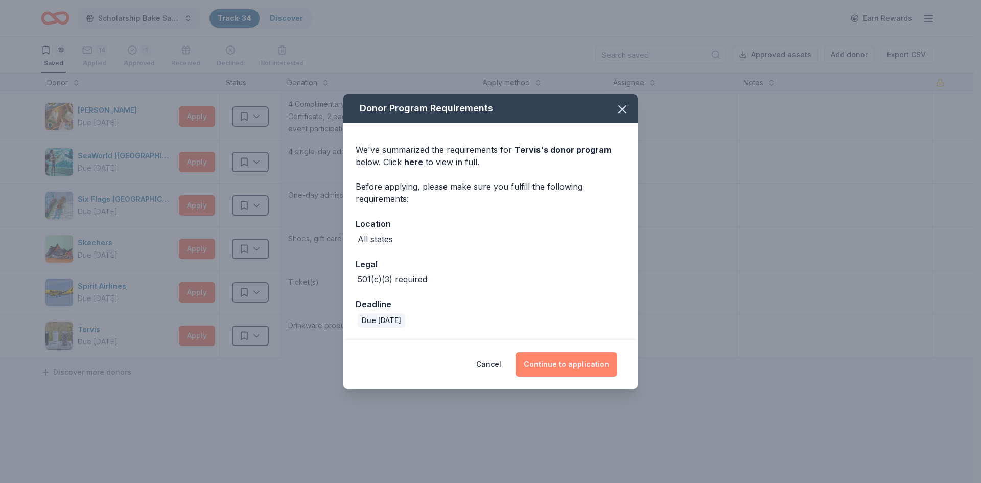
click at [561, 369] on button "Continue to application" at bounding box center [566, 364] width 102 height 25
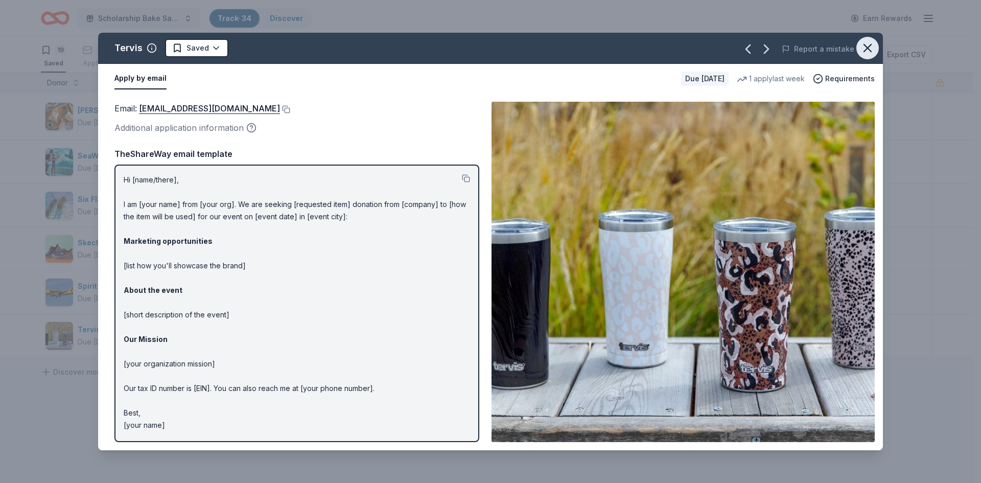
click at [871, 44] on icon "button" at bounding box center [867, 48] width 14 height 14
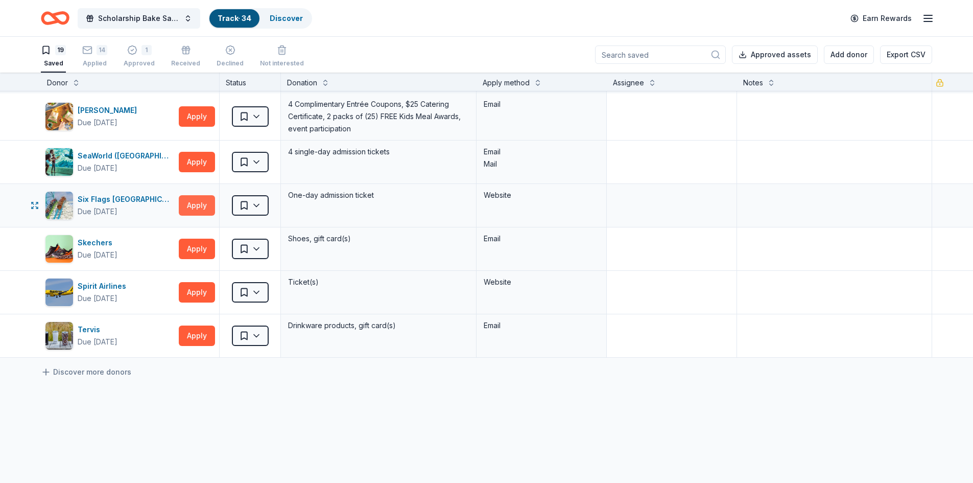
click at [200, 205] on button "Apply" at bounding box center [197, 205] width 36 height 20
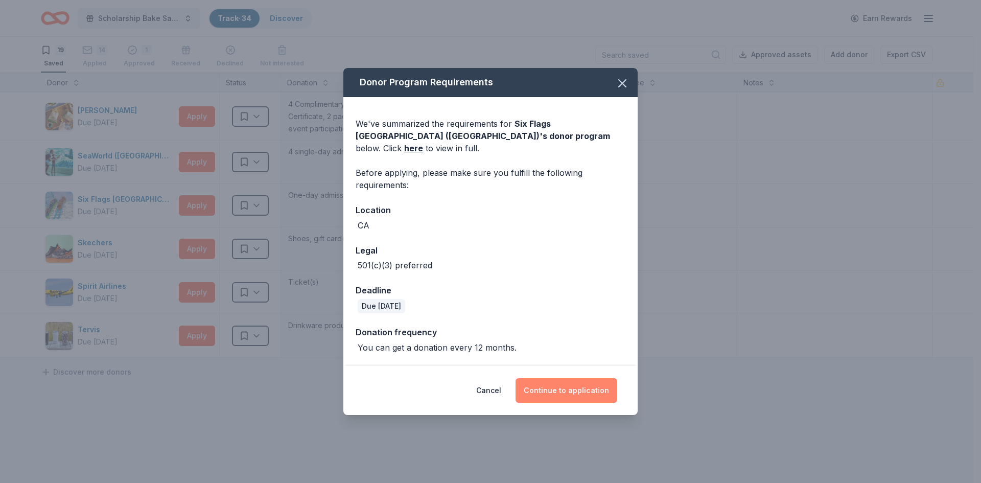
click at [567, 384] on button "Continue to application" at bounding box center [566, 390] width 102 height 25
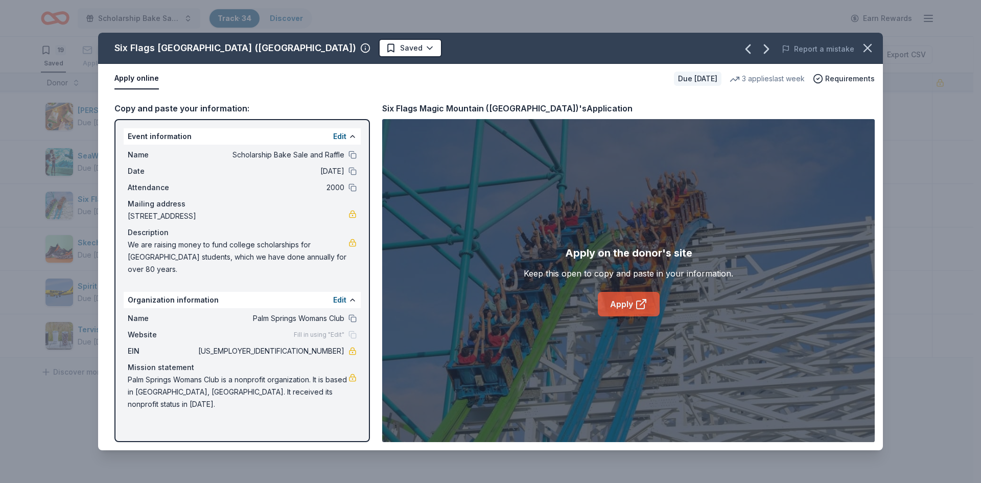
click at [606, 304] on link "Apply" at bounding box center [629, 304] width 62 height 25
click at [871, 49] on icon "button" at bounding box center [867, 48] width 14 height 14
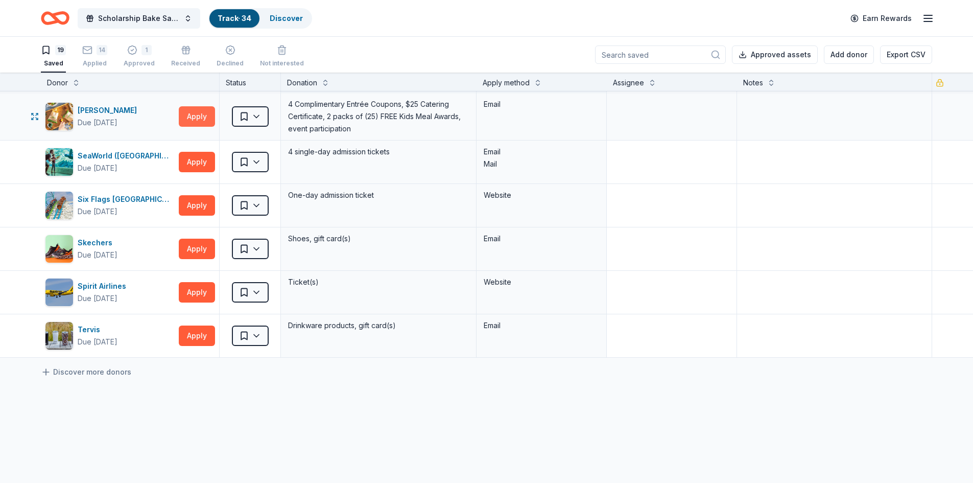
click at [193, 117] on button "Apply" at bounding box center [197, 116] width 36 height 20
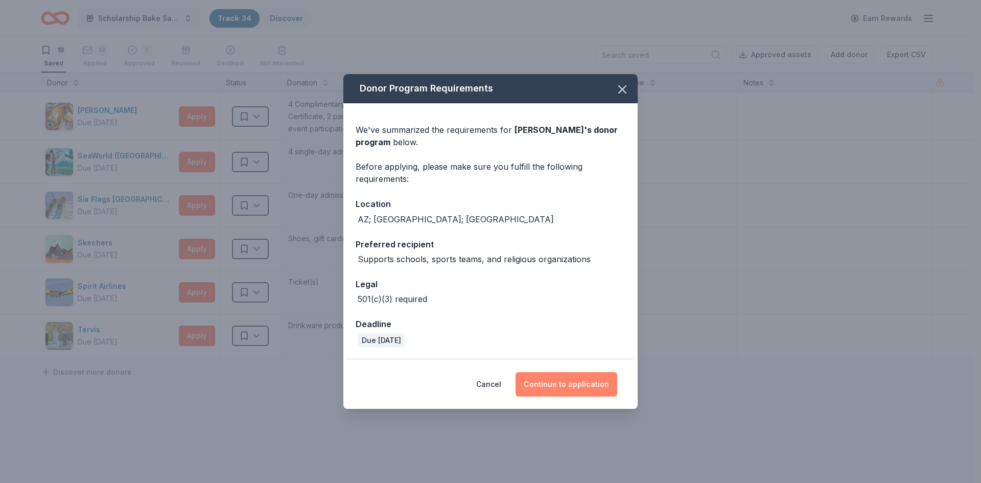
click at [579, 394] on button "Continue to application" at bounding box center [566, 384] width 102 height 25
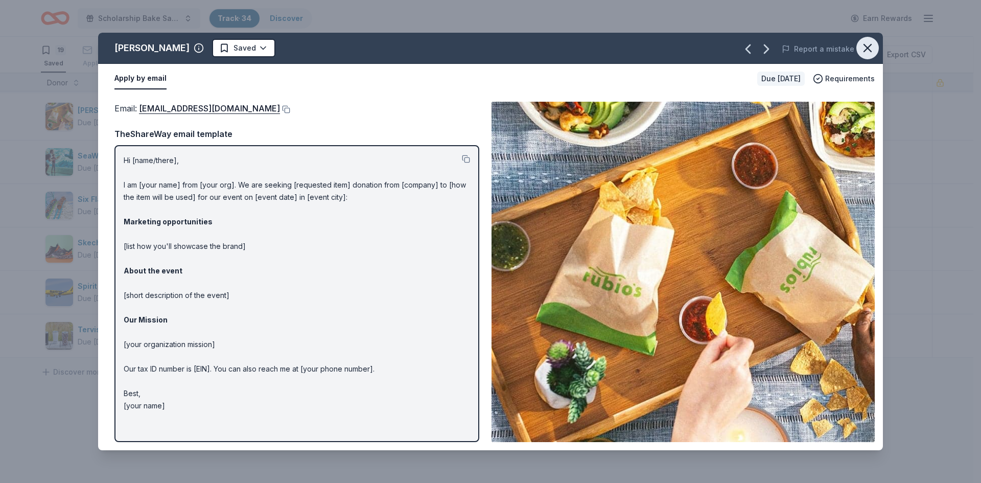
click at [871, 48] on icon "button" at bounding box center [867, 48] width 14 height 14
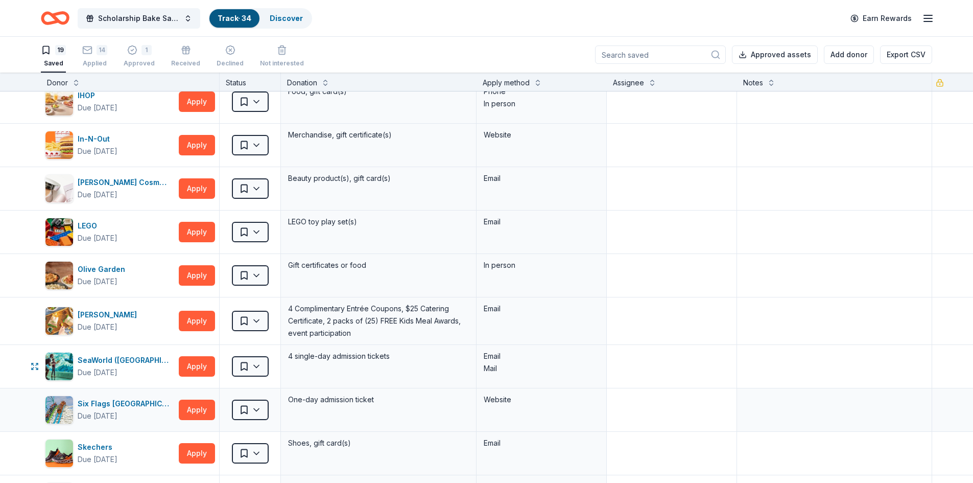
scroll to position [256, 0]
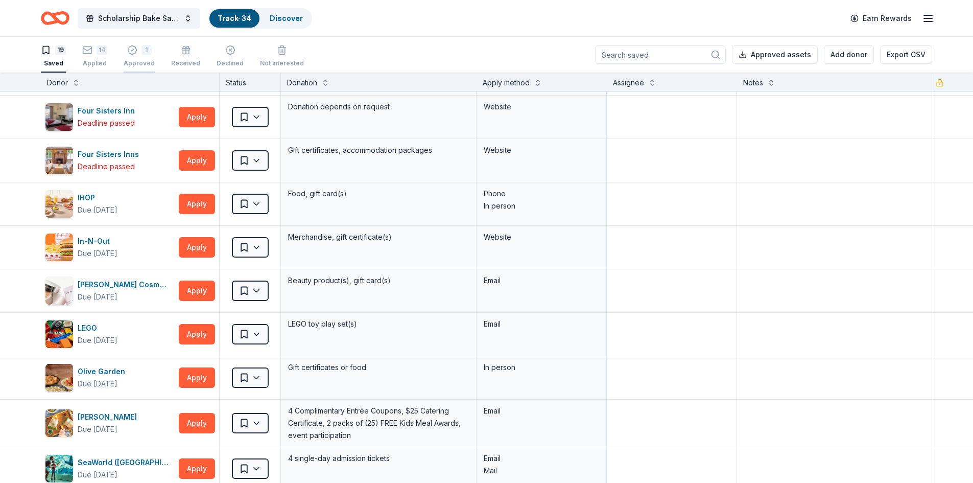
click at [142, 53] on div "1" at bounding box center [147, 50] width 10 height 10
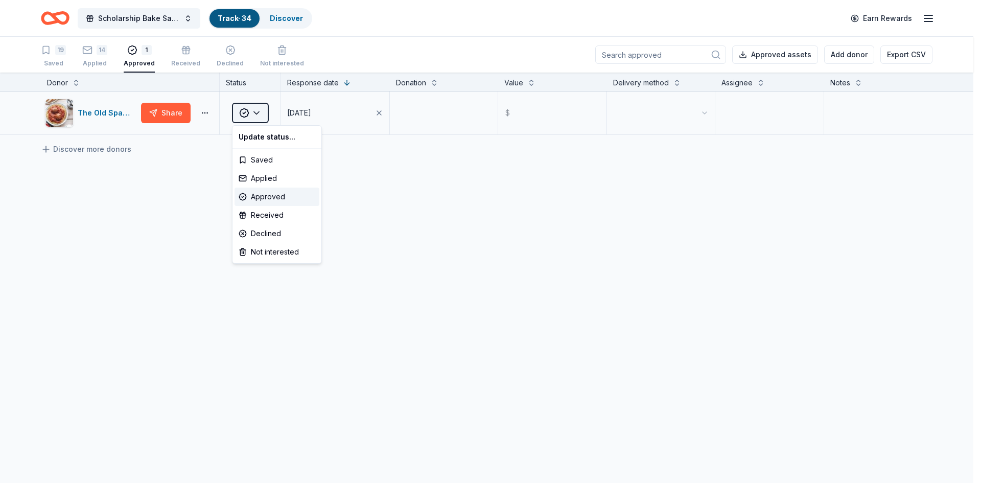
click at [259, 114] on html "Save 10% Scholarship Bake Sale and Raffle Track · 34 Discover Earn Rewards 19 S…" at bounding box center [490, 241] width 981 height 483
click at [251, 176] on div "Applied" at bounding box center [276, 178] width 85 height 18
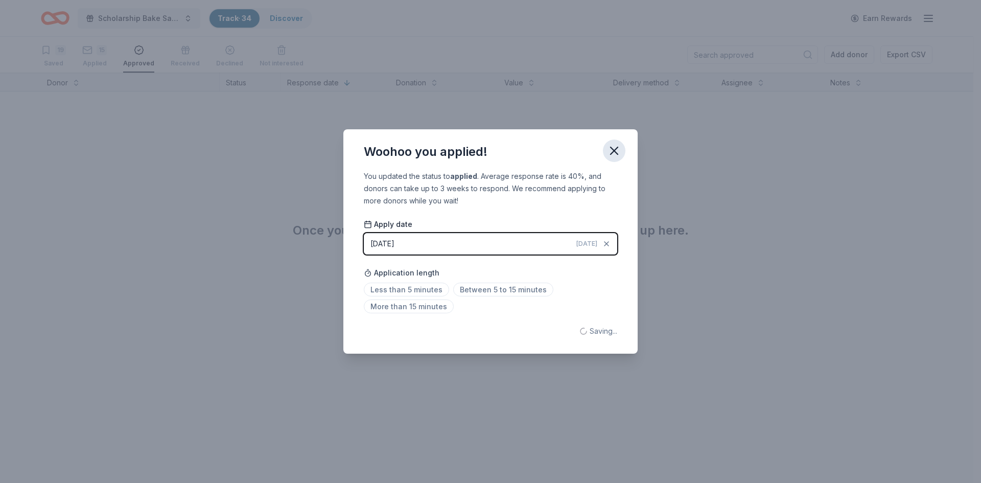
click at [609, 150] on icon "button" at bounding box center [614, 151] width 14 height 14
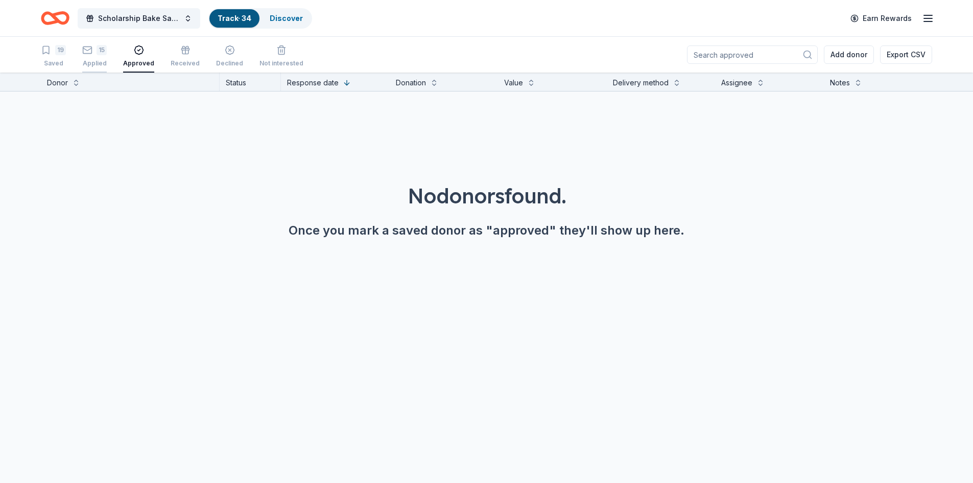
click at [99, 56] on div "15 Applied" at bounding box center [94, 50] width 25 height 22
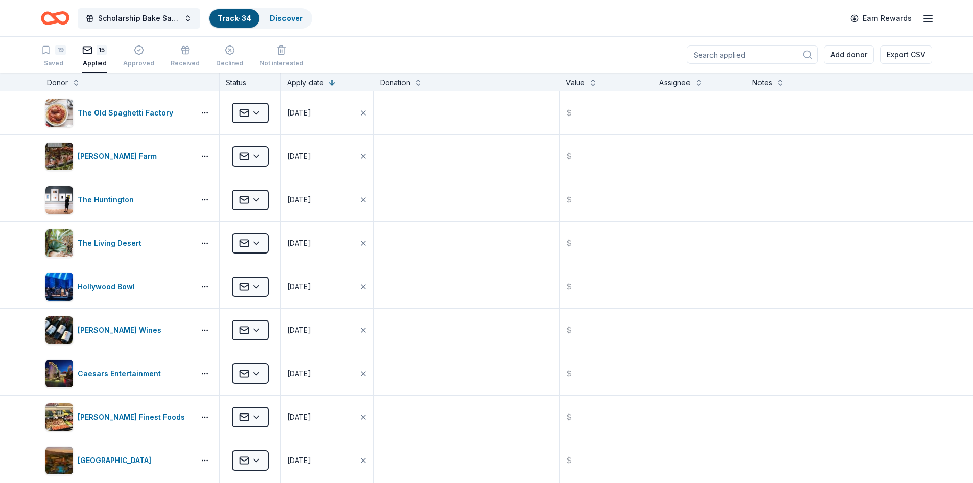
click at [243, 20] on link "Track · 34" at bounding box center [235, 18] width 34 height 9
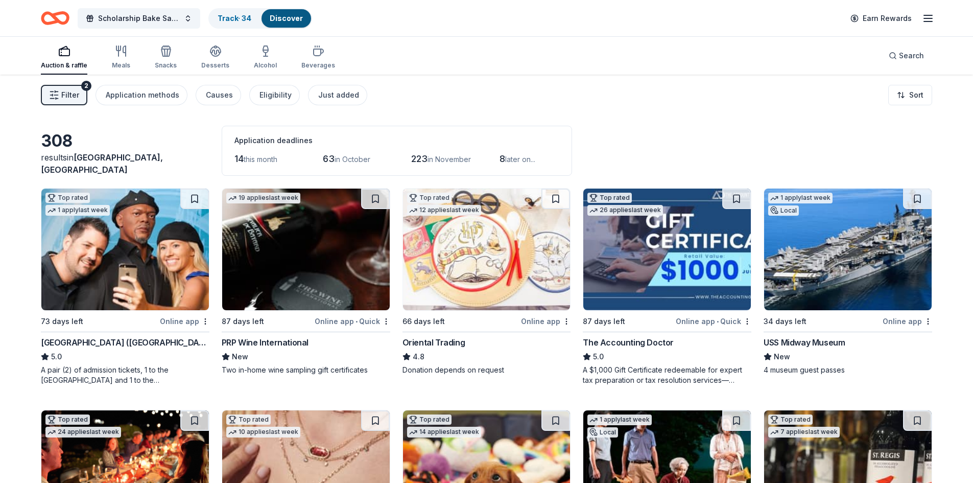
click at [78, 93] on span "Filter" at bounding box center [70, 95] width 18 height 12
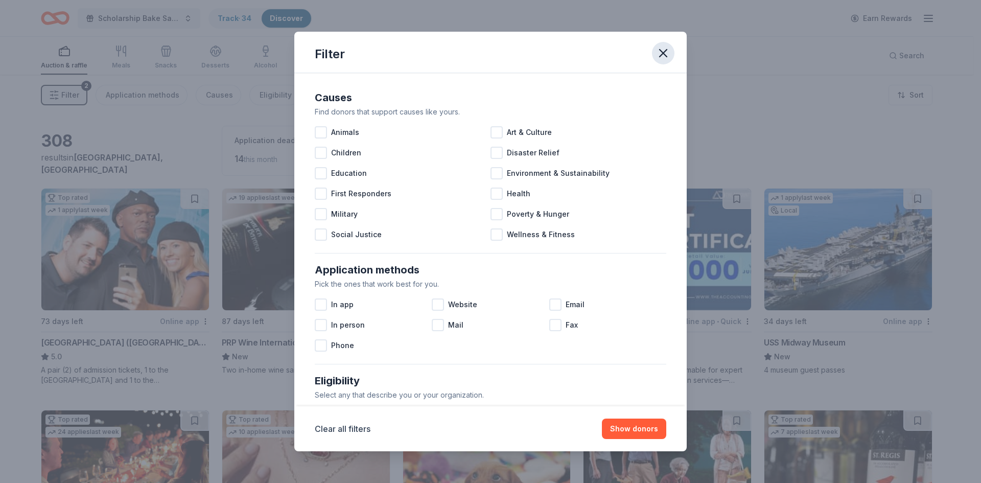
click at [658, 52] on icon "button" at bounding box center [663, 53] width 14 height 14
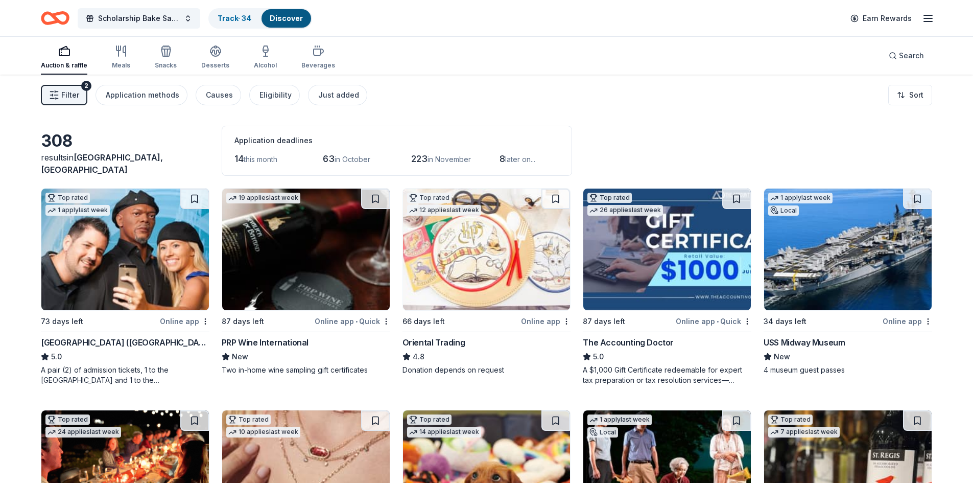
click at [280, 14] on link "Discover" at bounding box center [286, 18] width 33 height 9
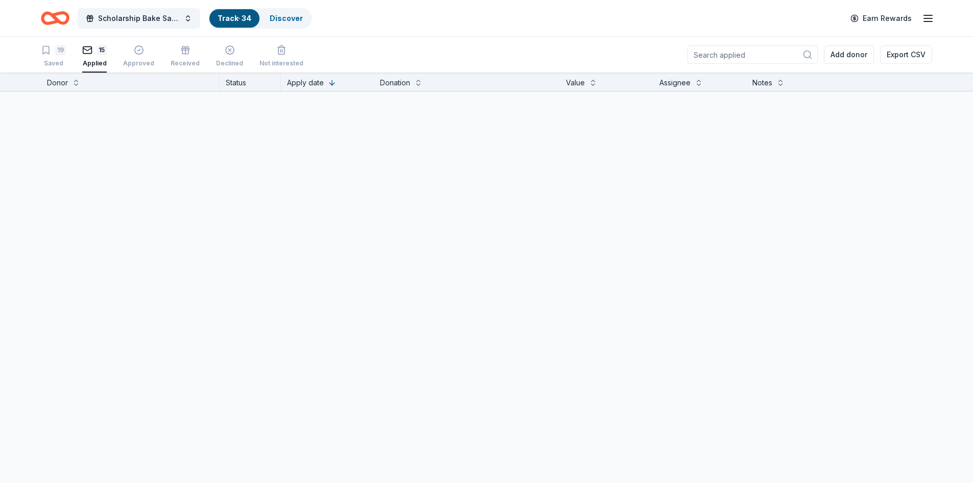
scroll to position [1, 0]
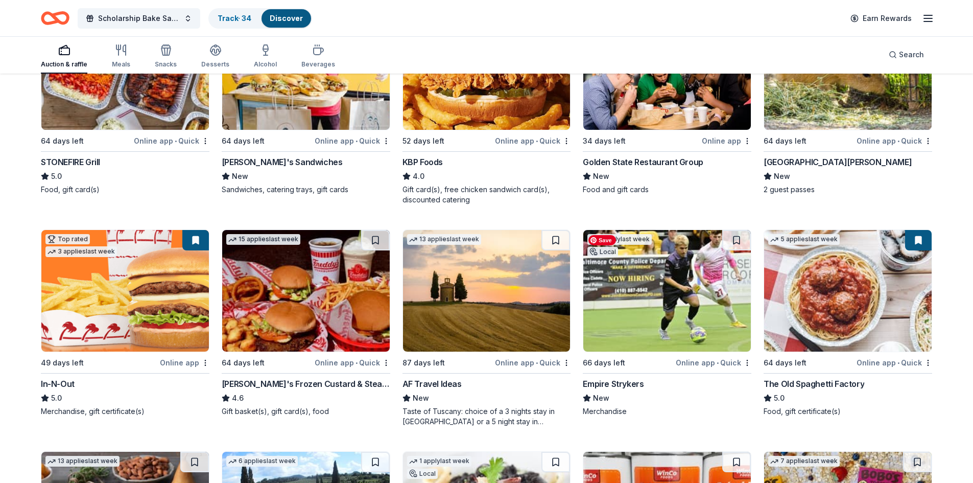
scroll to position [1073, 0]
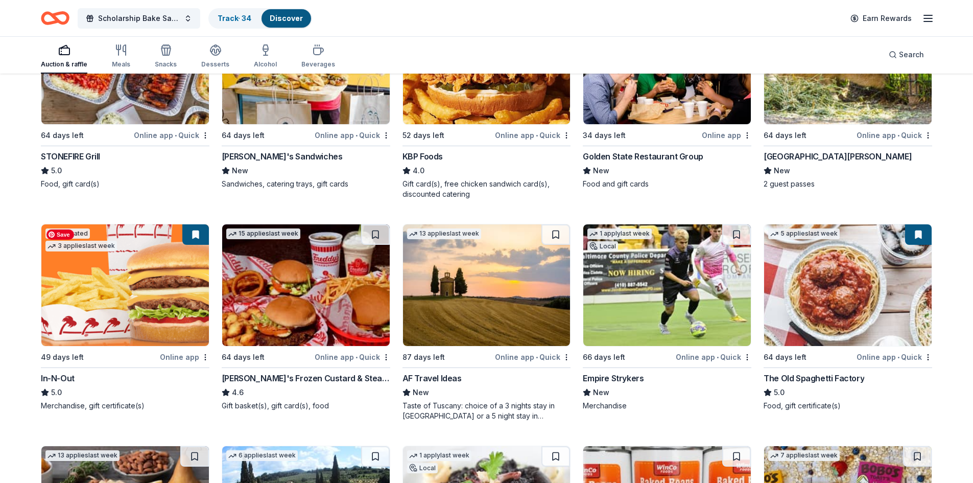
click at [139, 310] on img at bounding box center [125, 285] width 168 height 122
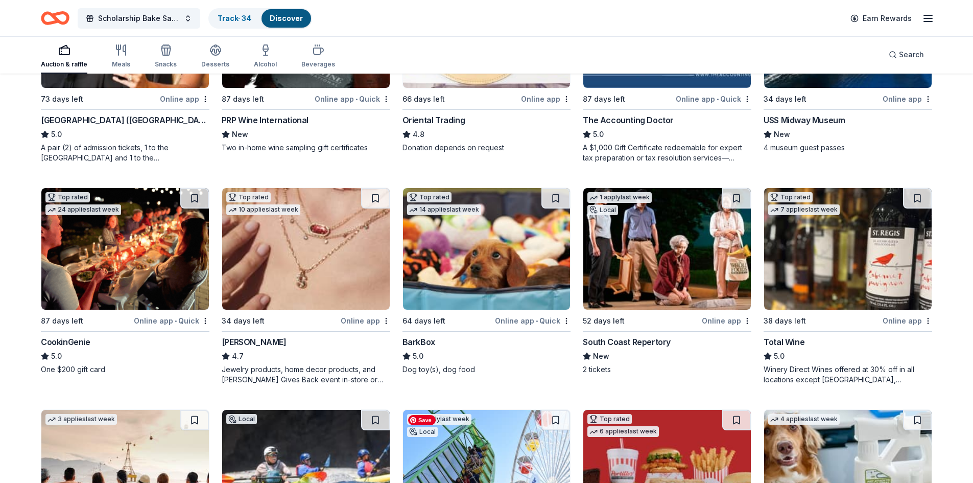
scroll to position [208, 0]
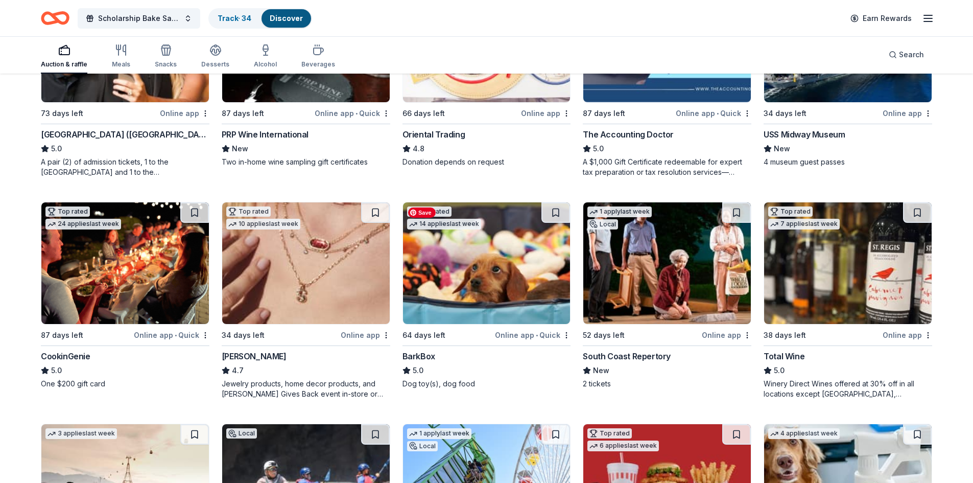
click at [468, 290] on img at bounding box center [487, 263] width 168 height 122
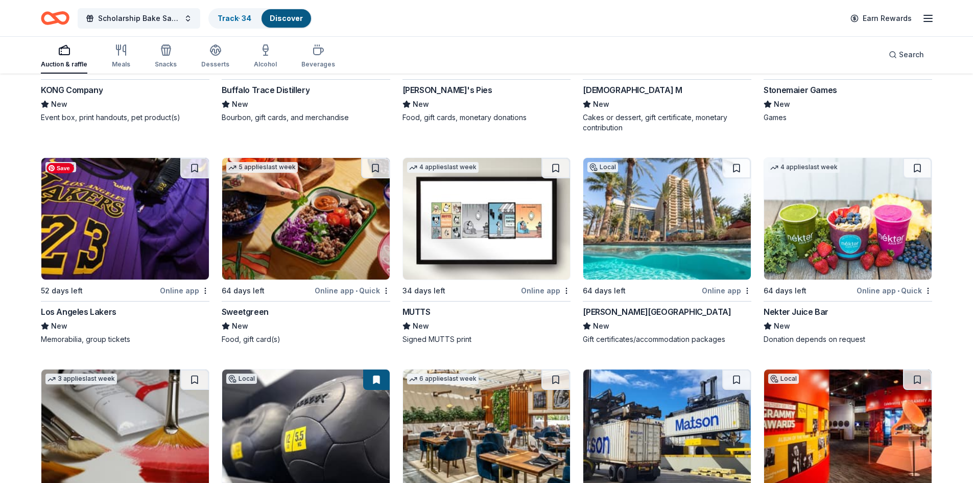
scroll to position [3289, 0]
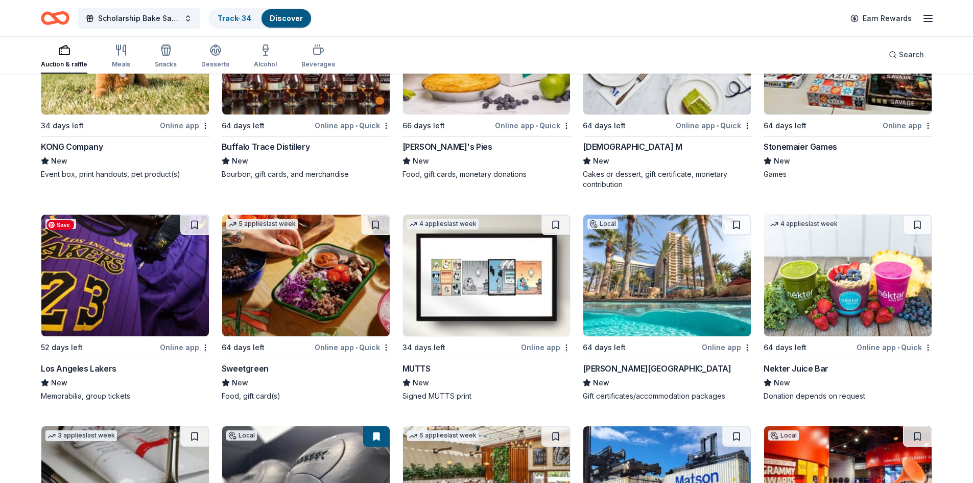
click at [156, 296] on img at bounding box center [125, 276] width 168 height 122
click at [194, 224] on button at bounding box center [194, 225] width 29 height 20
click at [194, 224] on button at bounding box center [195, 225] width 27 height 20
click at [240, 14] on link "Track · 35" at bounding box center [234, 18] width 33 height 9
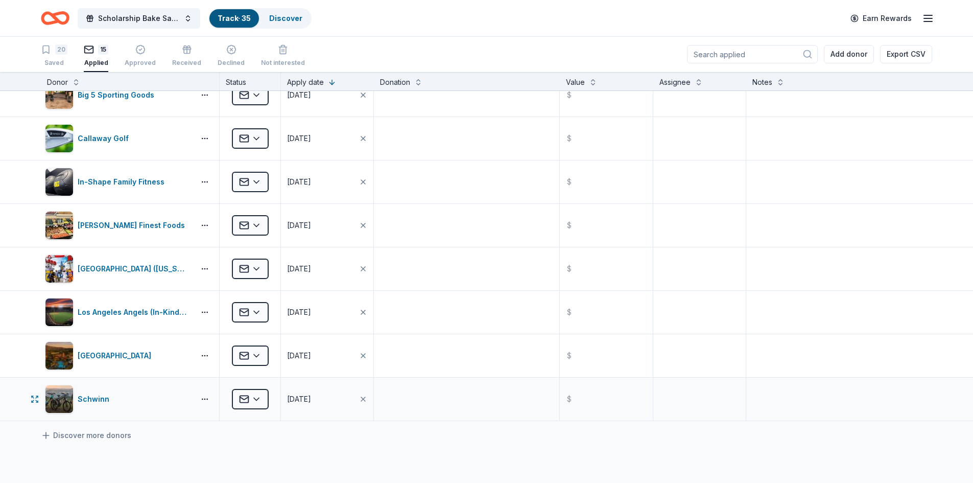
scroll to position [307, 0]
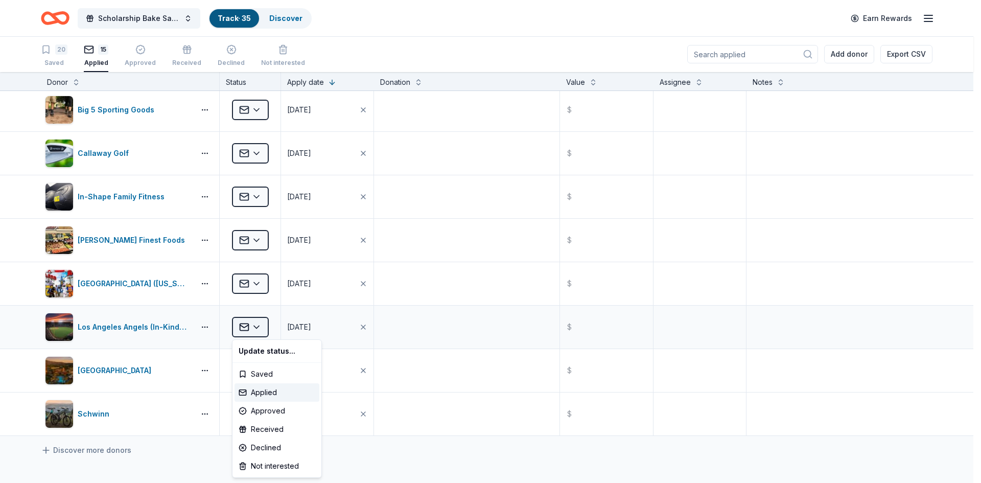
click at [254, 326] on html "Save 10% Scholarship Bake Sale and Raffle Track · 35 Discover Earn Rewards 20 S…" at bounding box center [490, 240] width 981 height 483
click at [254, 394] on div "Applied" at bounding box center [276, 392] width 85 height 18
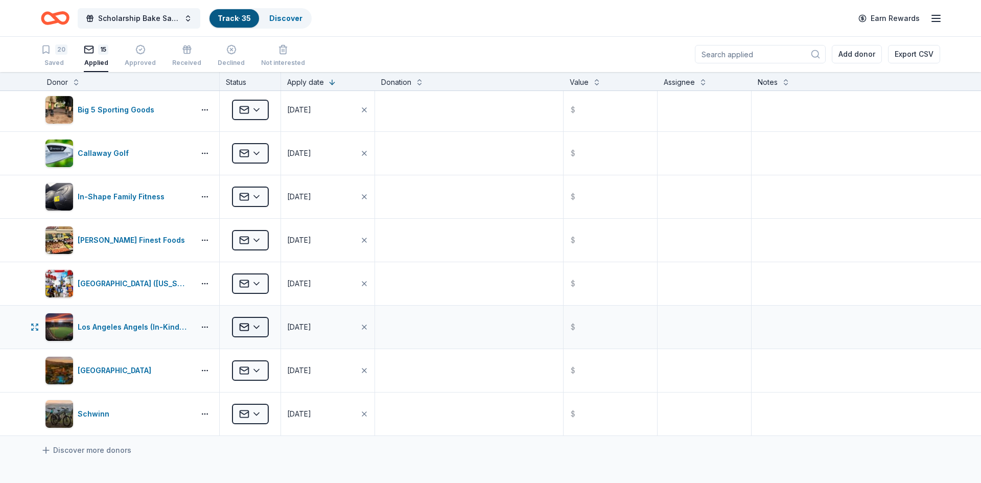
click at [257, 327] on html "Save 10% Scholarship Bake Sale and Raffle Track · 35 Discover Earn Rewards 20 S…" at bounding box center [490, 240] width 981 height 483
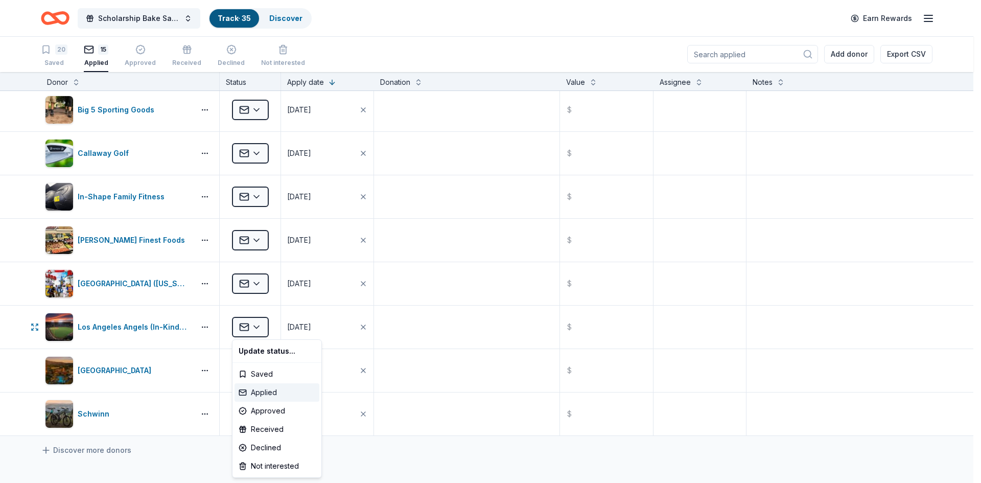
click at [252, 395] on div "Applied" at bounding box center [276, 392] width 85 height 18
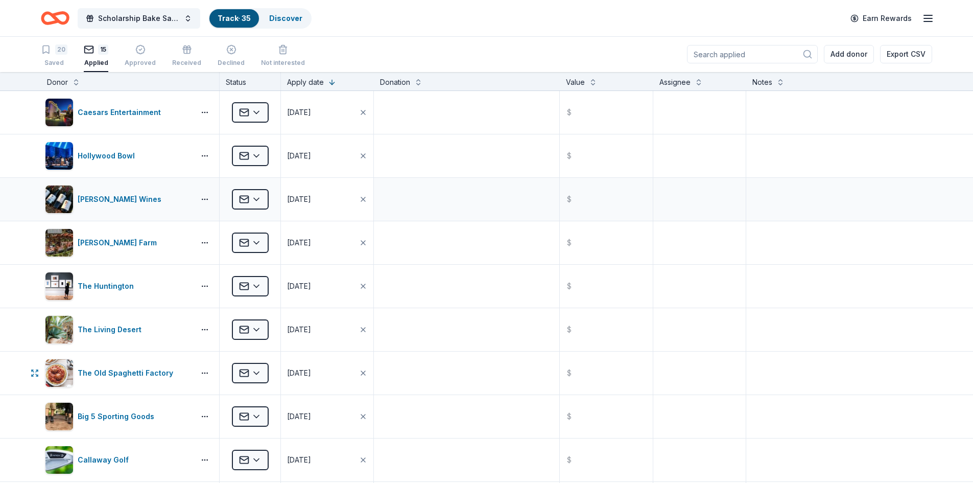
scroll to position [0, 0]
click at [227, 21] on link "Track · 35" at bounding box center [234, 18] width 33 height 9
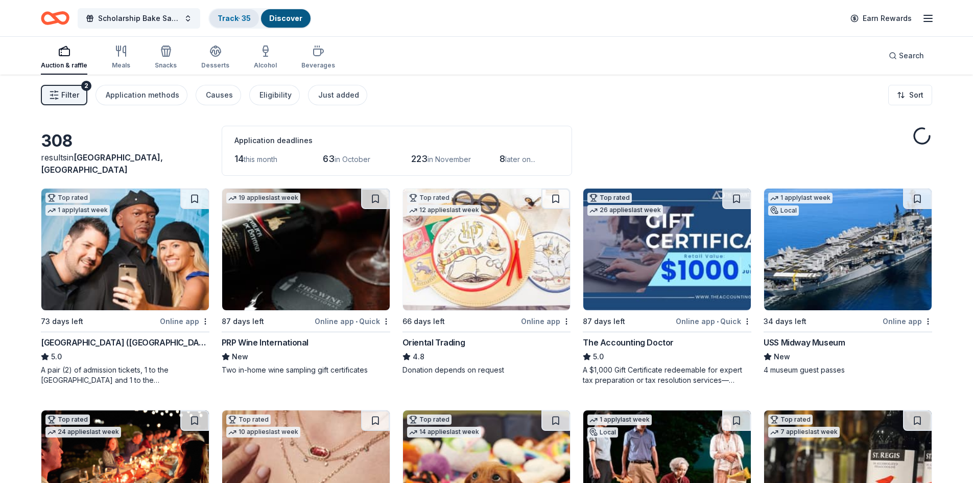
click at [242, 19] on link "Track · 35" at bounding box center [234, 18] width 33 height 9
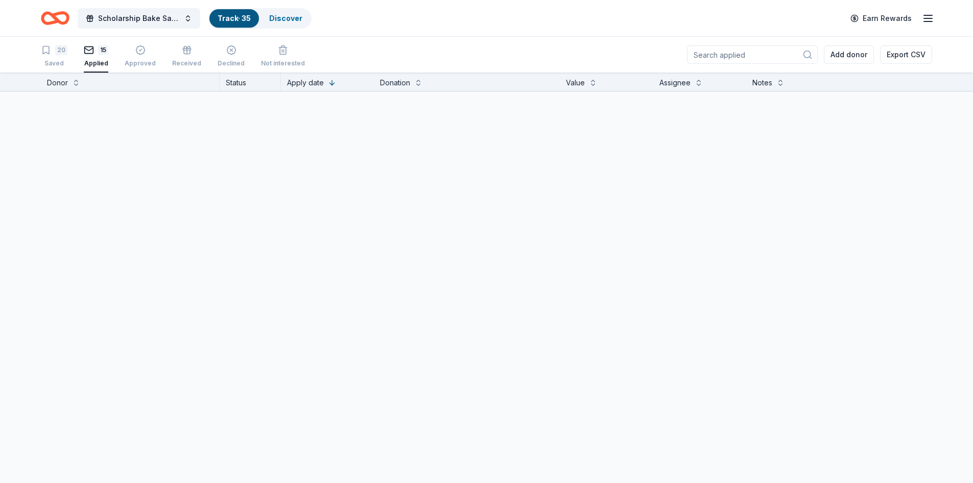
scroll to position [1, 0]
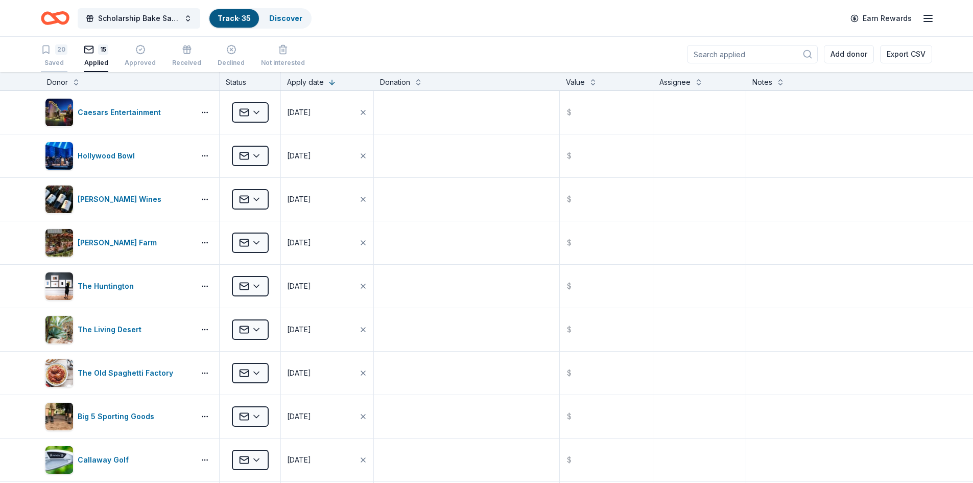
click at [48, 61] on div "Saved" at bounding box center [54, 63] width 27 height 8
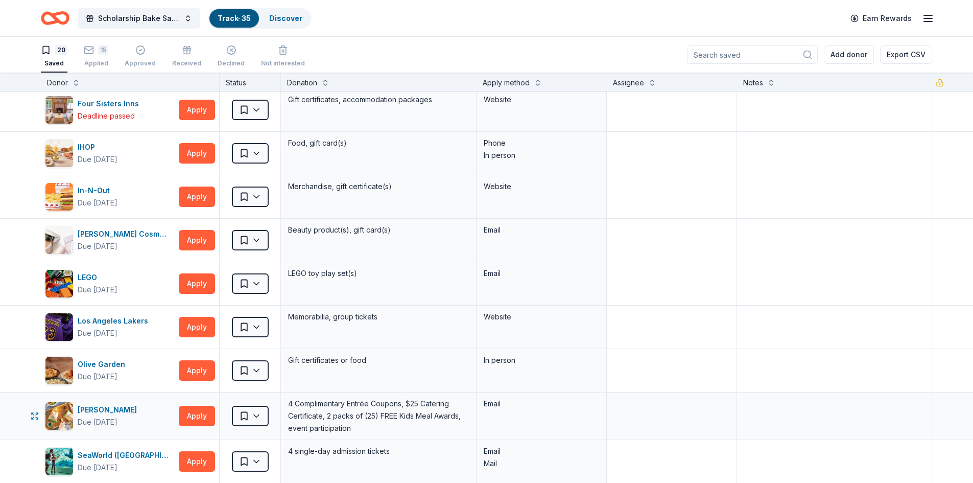
scroll to position [307, 0]
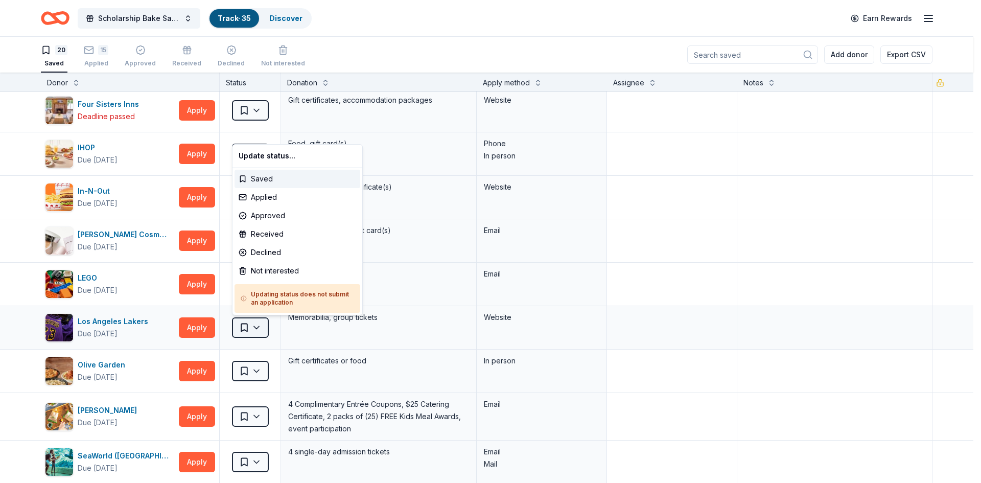
click at [254, 326] on html "Save 10% Scholarship Bake Sale and Raffle Track · 35 Discover Earn Rewards 20 S…" at bounding box center [490, 241] width 981 height 483
click at [256, 195] on div "Applied" at bounding box center [297, 197] width 126 height 18
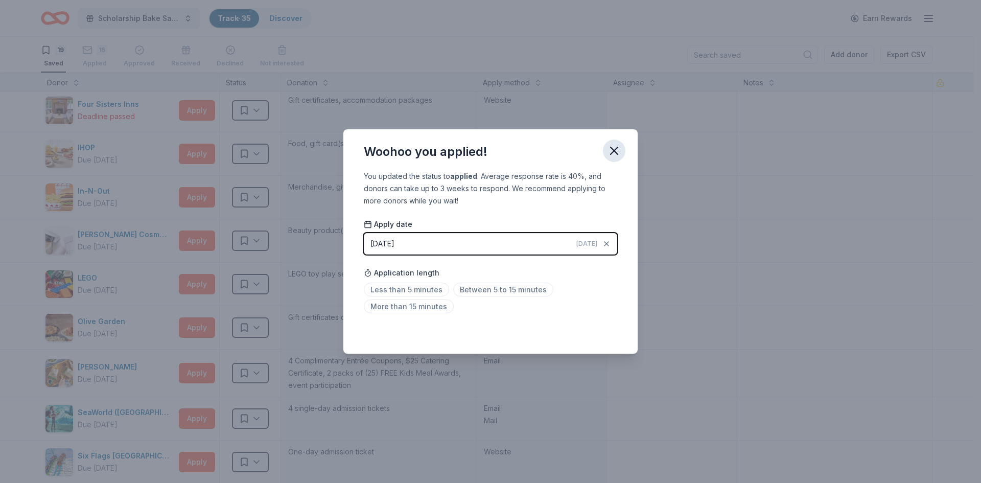
click at [610, 148] on icon "button" at bounding box center [613, 150] width 7 height 7
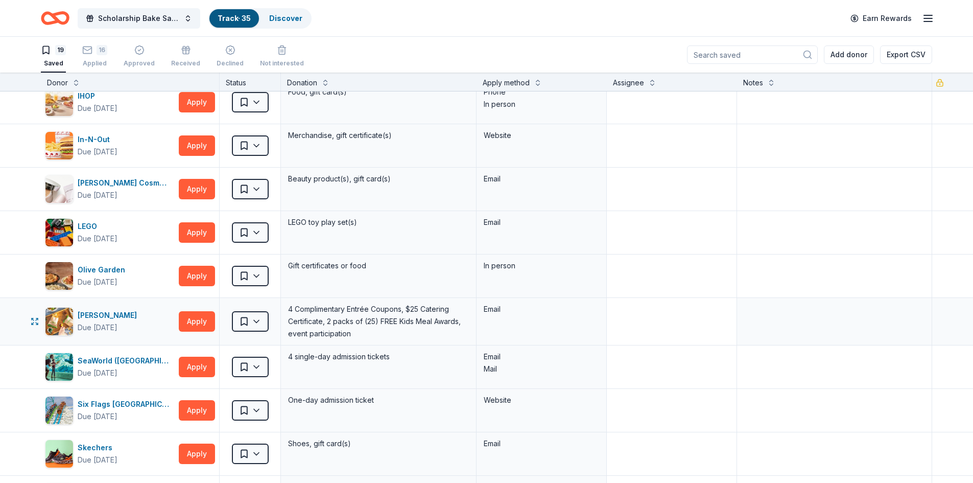
scroll to position [460, 0]
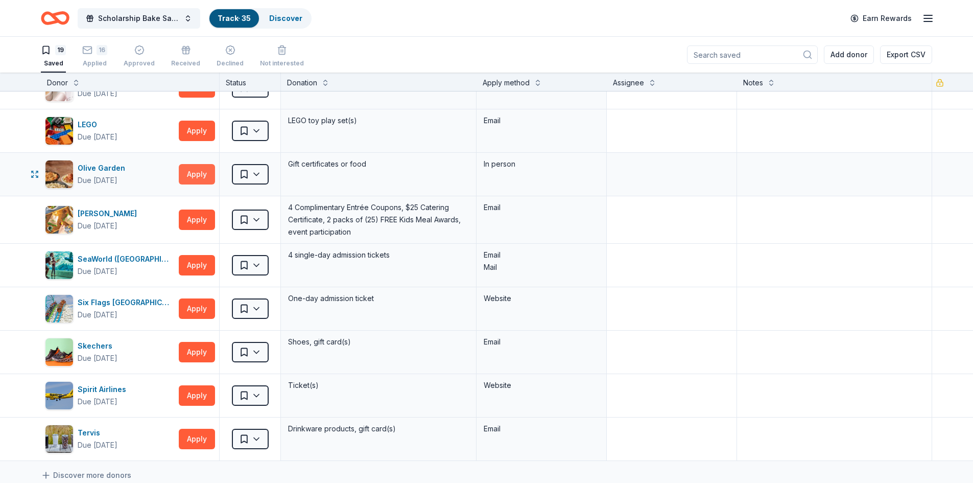
click at [182, 175] on button "Apply" at bounding box center [197, 174] width 36 height 20
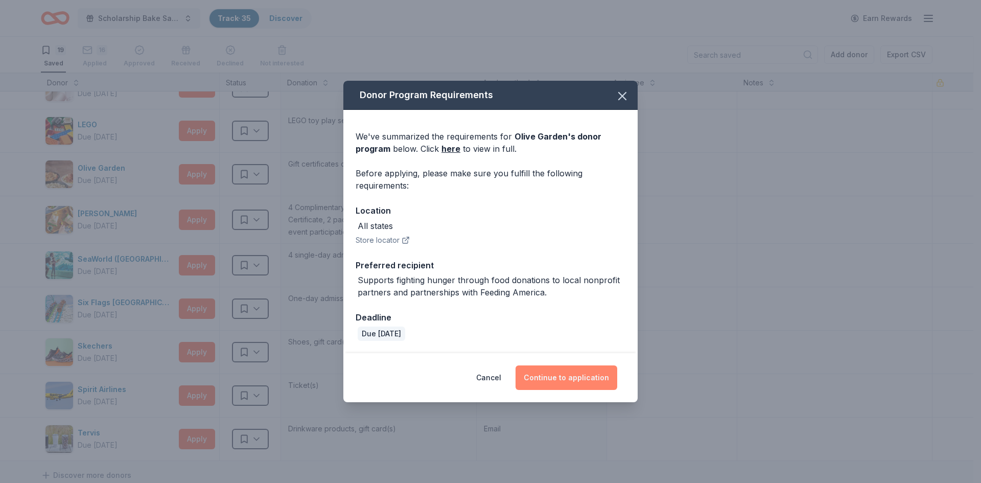
click at [541, 374] on button "Continue to application" at bounding box center [566, 377] width 102 height 25
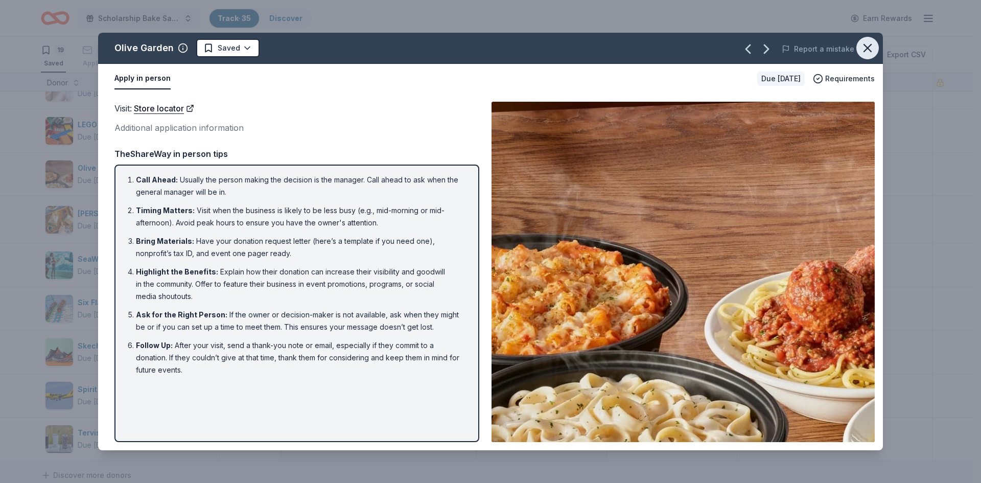
click at [868, 47] on icon "button" at bounding box center [867, 47] width 7 height 7
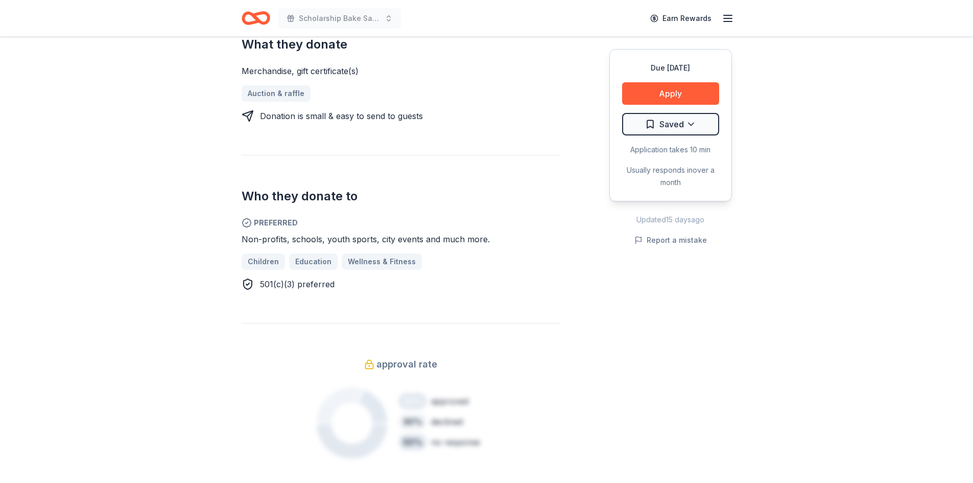
scroll to position [307, 0]
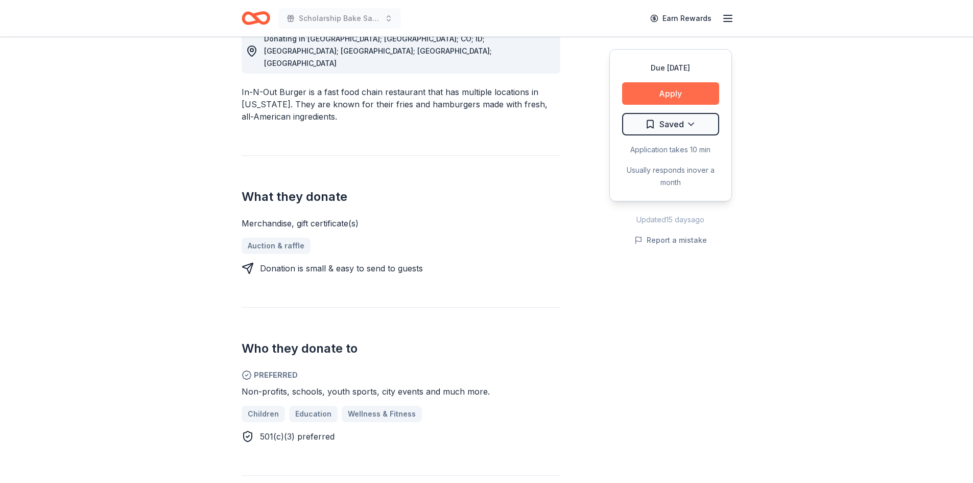
click at [680, 91] on button "Apply" at bounding box center [670, 93] width 97 height 22
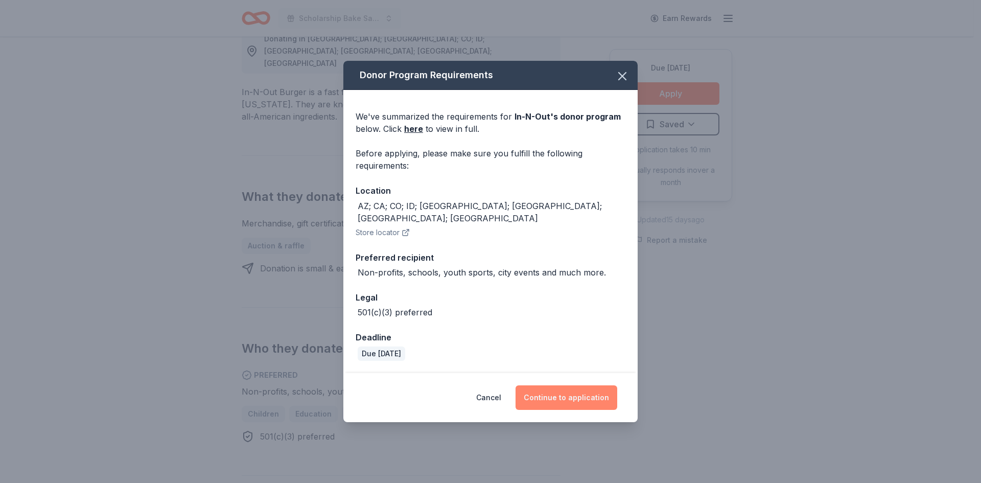
click at [569, 393] on button "Continue to application" at bounding box center [566, 397] width 102 height 25
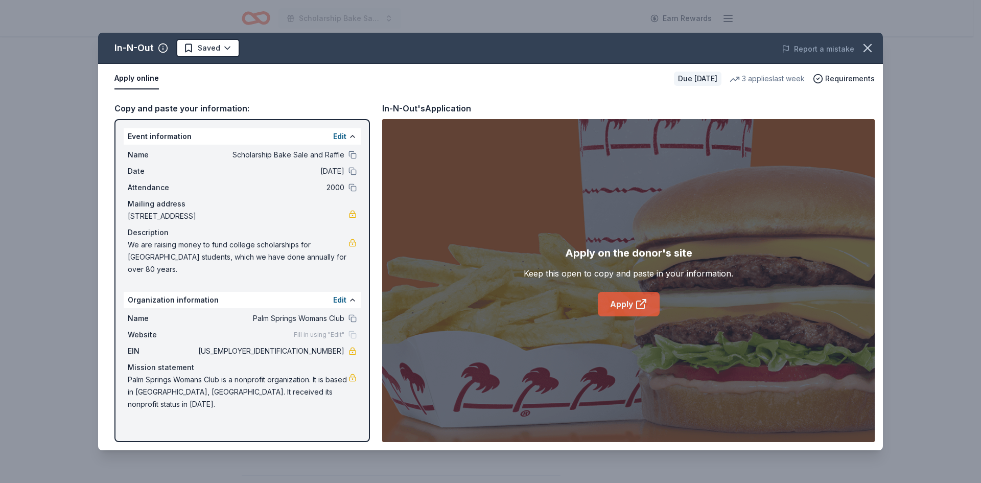
click at [619, 305] on link "Apply" at bounding box center [629, 304] width 62 height 25
click at [870, 47] on icon "button" at bounding box center [867, 48] width 14 height 14
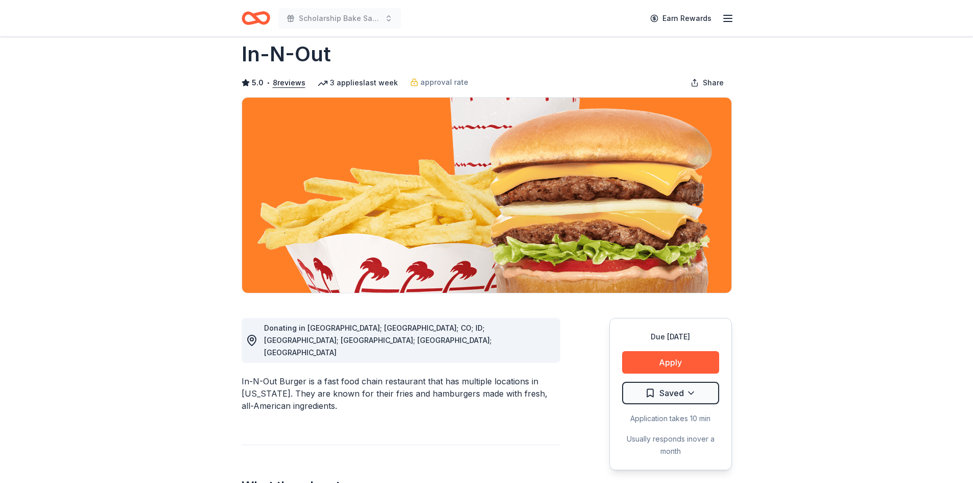
scroll to position [0, 0]
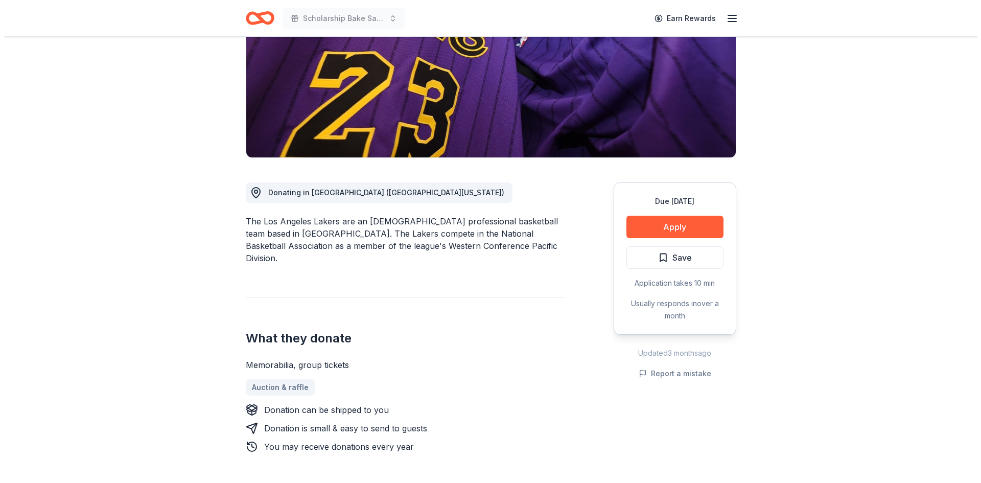
scroll to position [153, 0]
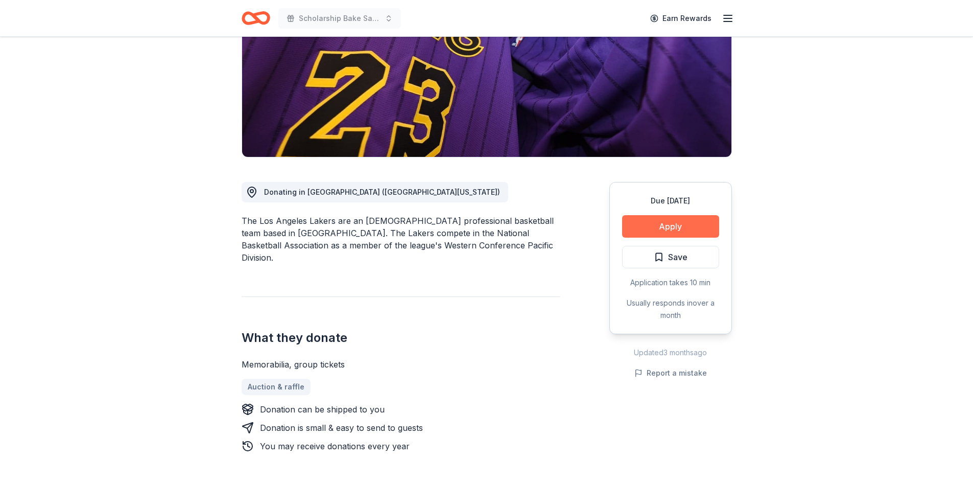
click at [683, 228] on button "Apply" at bounding box center [670, 226] width 97 height 22
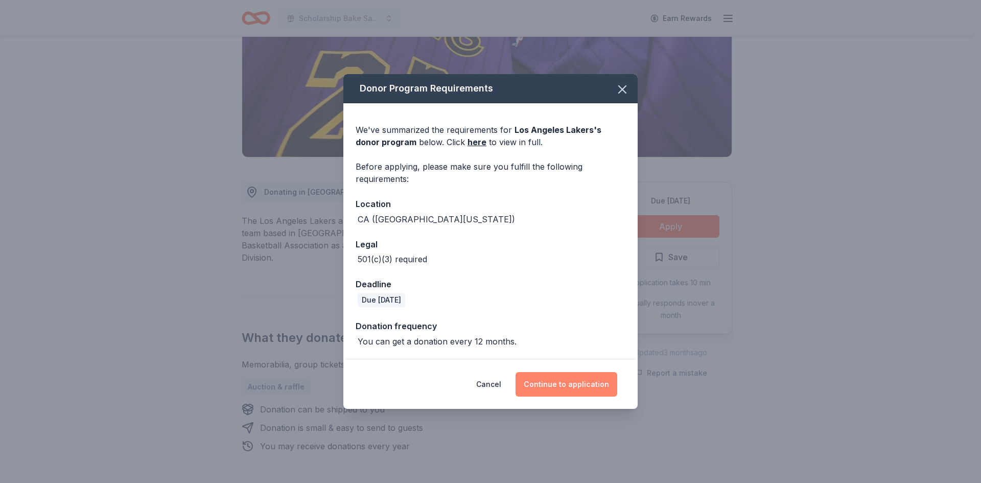
click at [594, 386] on button "Continue to application" at bounding box center [566, 384] width 102 height 25
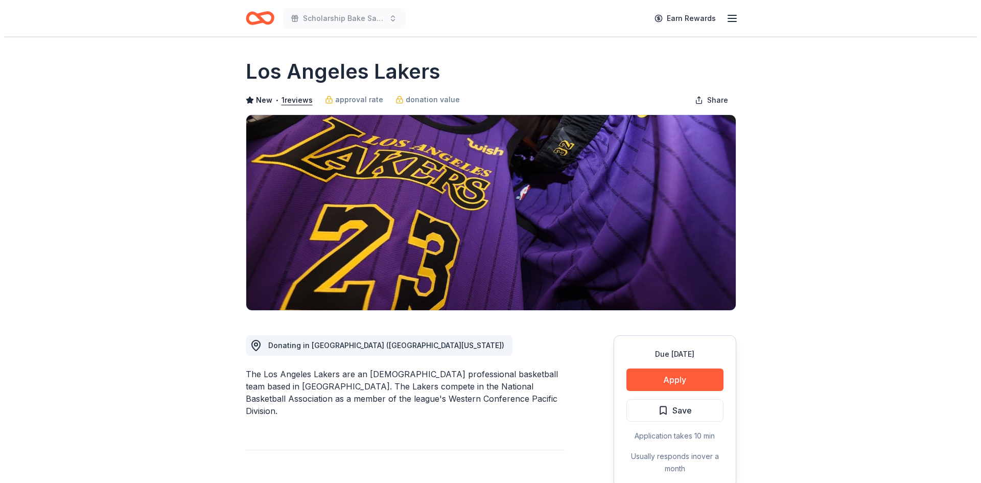
scroll to position [153, 0]
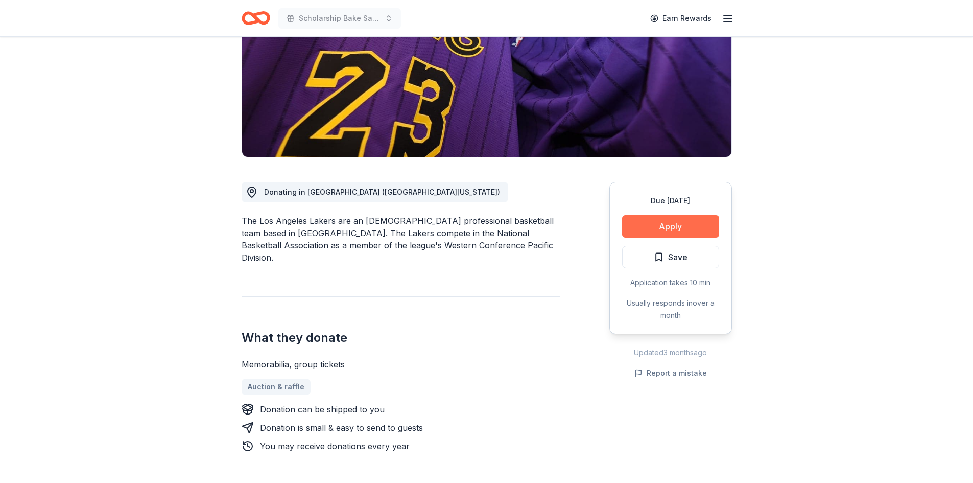
click at [680, 230] on button "Apply" at bounding box center [670, 226] width 97 height 22
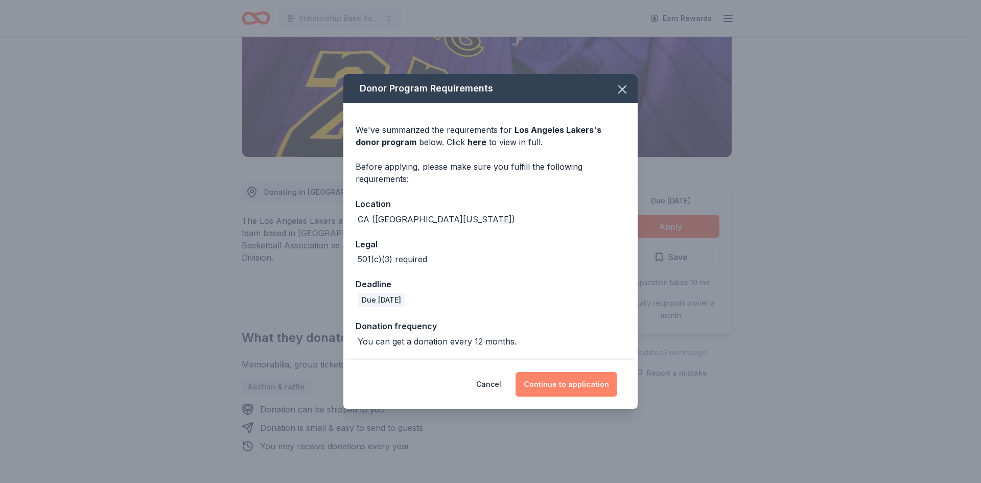
click at [609, 386] on button "Continue to application" at bounding box center [566, 384] width 102 height 25
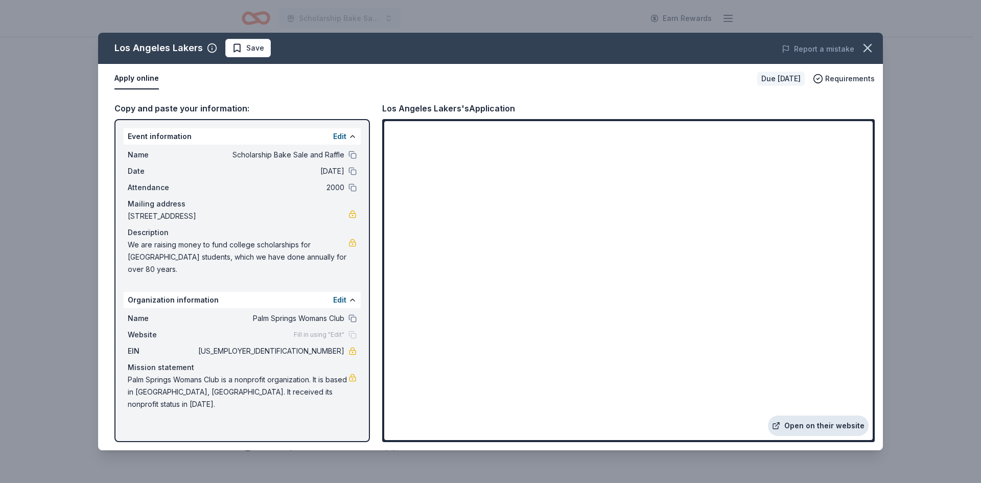
click at [831, 426] on link "Open on their website" at bounding box center [818, 425] width 101 height 20
